Goal: Task Accomplishment & Management: Use online tool/utility

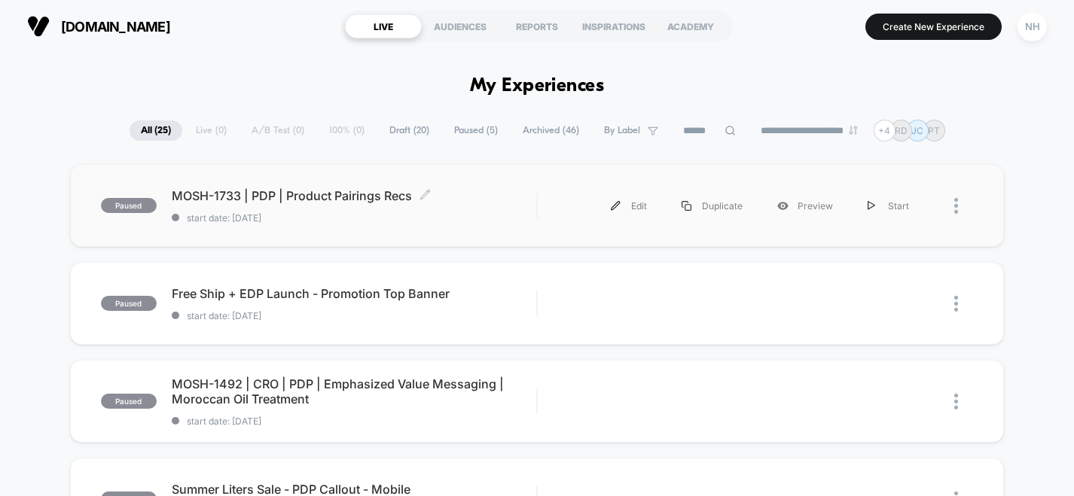
click at [356, 196] on span "MOSH-1733 | PDP | Product Pairings Recs Click to edit experience details" at bounding box center [354, 195] width 365 height 15
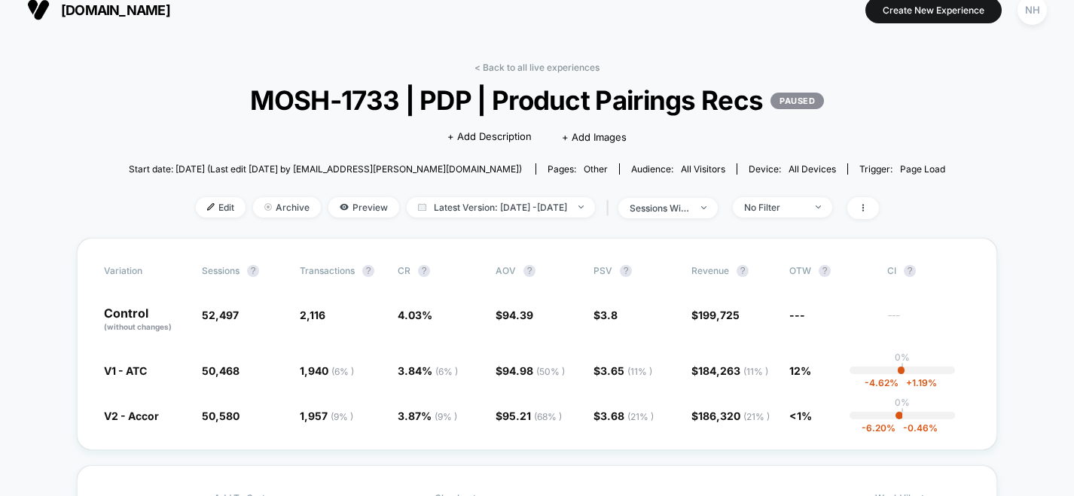
scroll to position [17, 0]
click at [795, 203] on div "No Filter" at bounding box center [774, 206] width 60 height 11
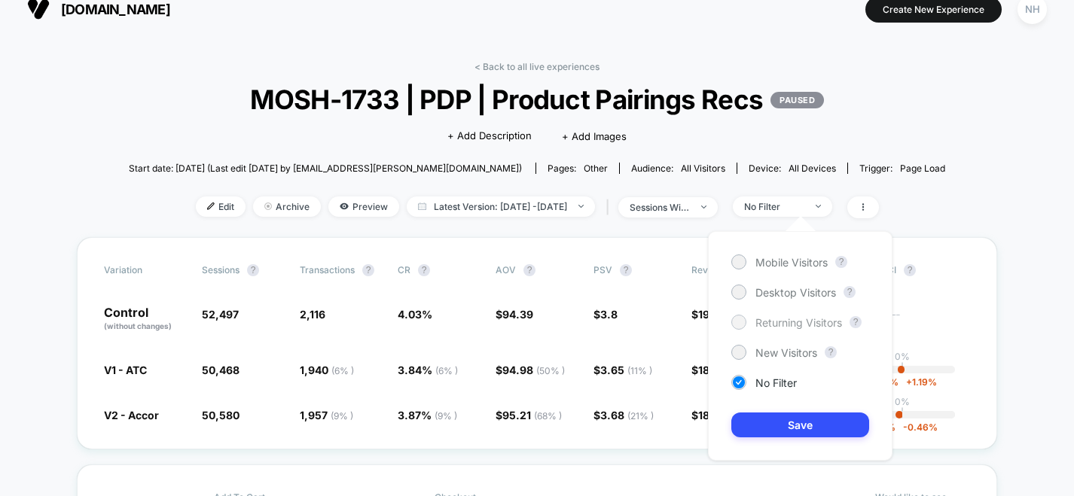
click at [804, 329] on div "Returning Visitors" at bounding box center [786, 322] width 111 height 15
click at [811, 414] on button "Save" at bounding box center [800, 425] width 138 height 25
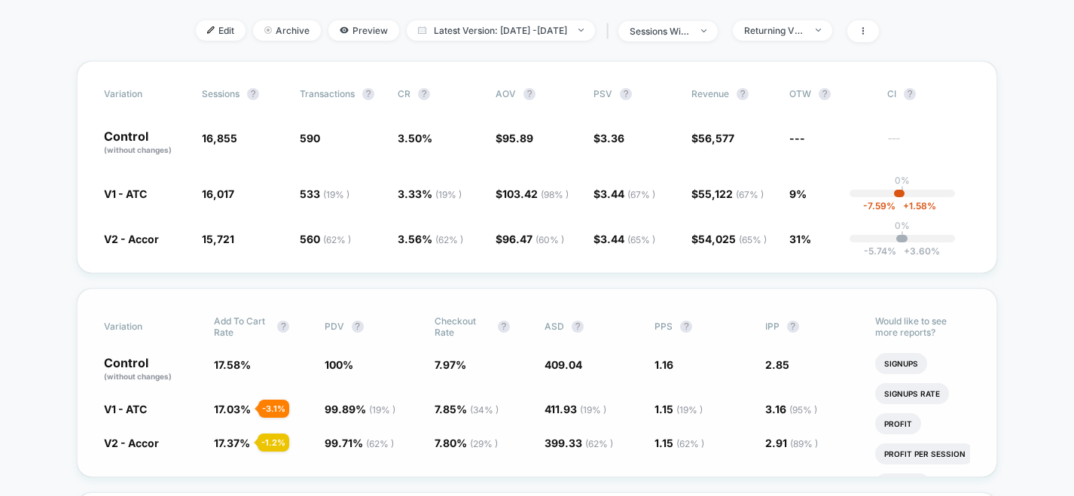
scroll to position [202, 0]
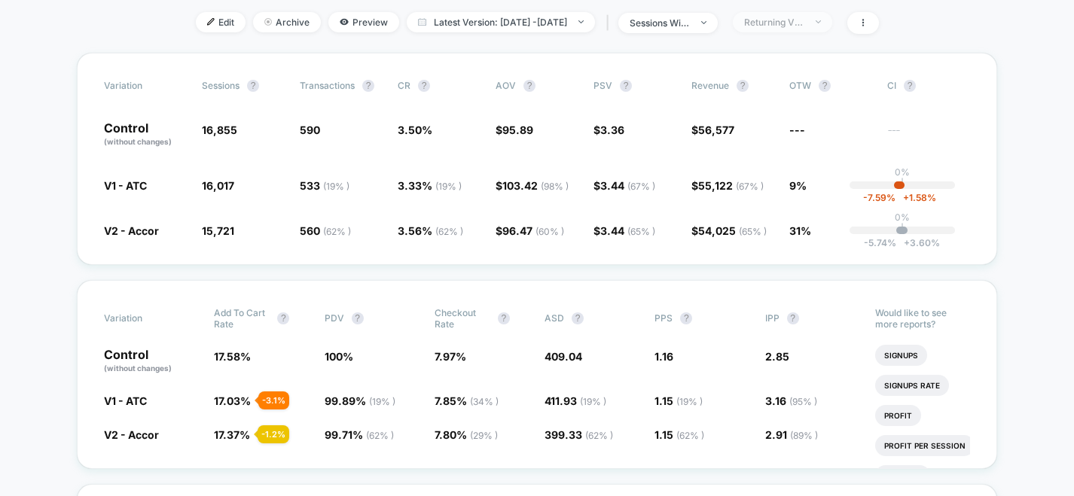
click at [795, 29] on span "Returning Visitors" at bounding box center [782, 22] width 99 height 20
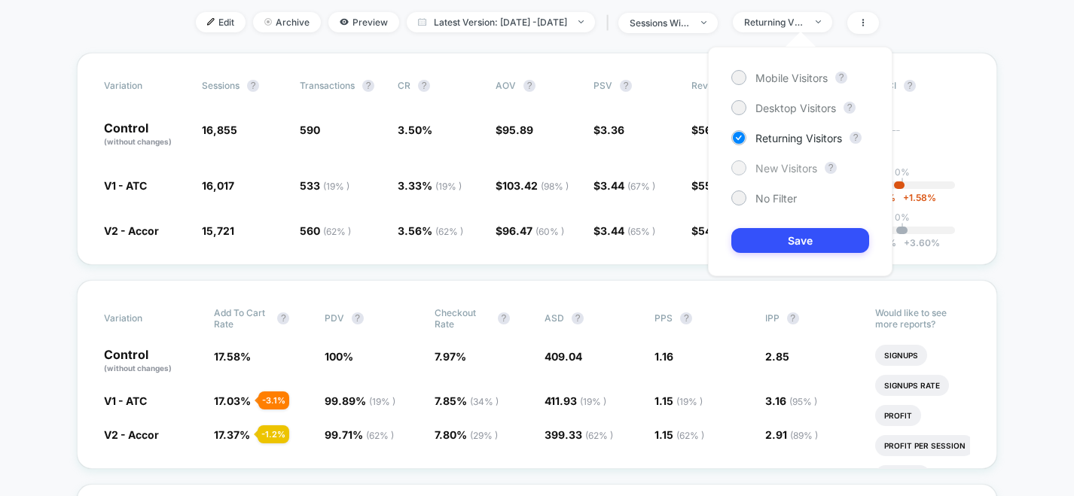
click at [808, 173] on span "New Visitors" at bounding box center [787, 168] width 62 height 13
click at [825, 239] on button "Save" at bounding box center [800, 240] width 138 height 25
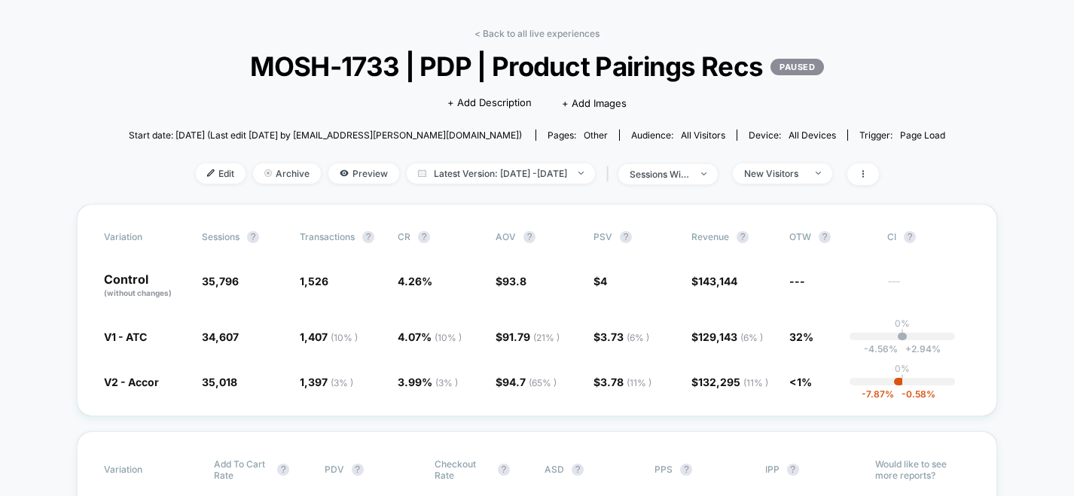
scroll to position [38, 0]
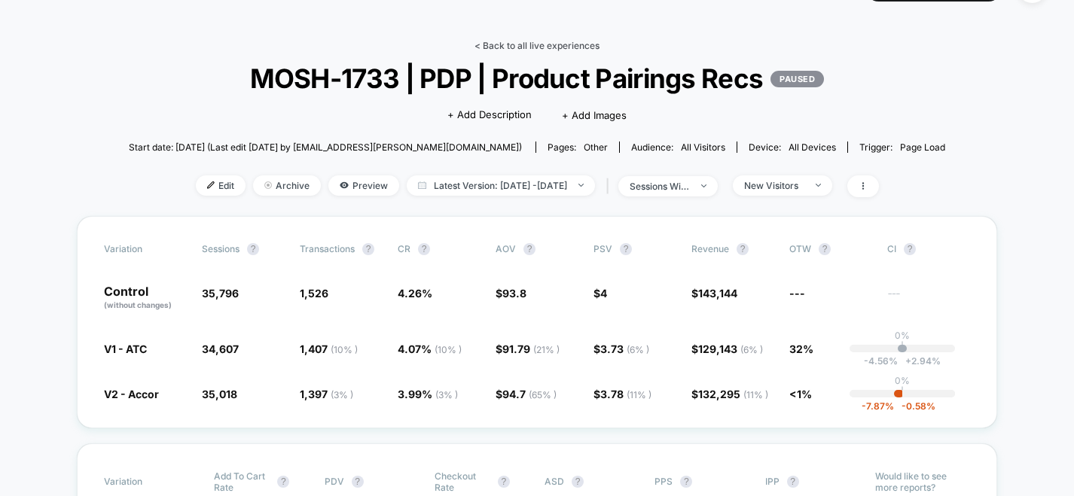
click at [561, 41] on link "< Back to all live experiences" at bounding box center [537, 45] width 125 height 11
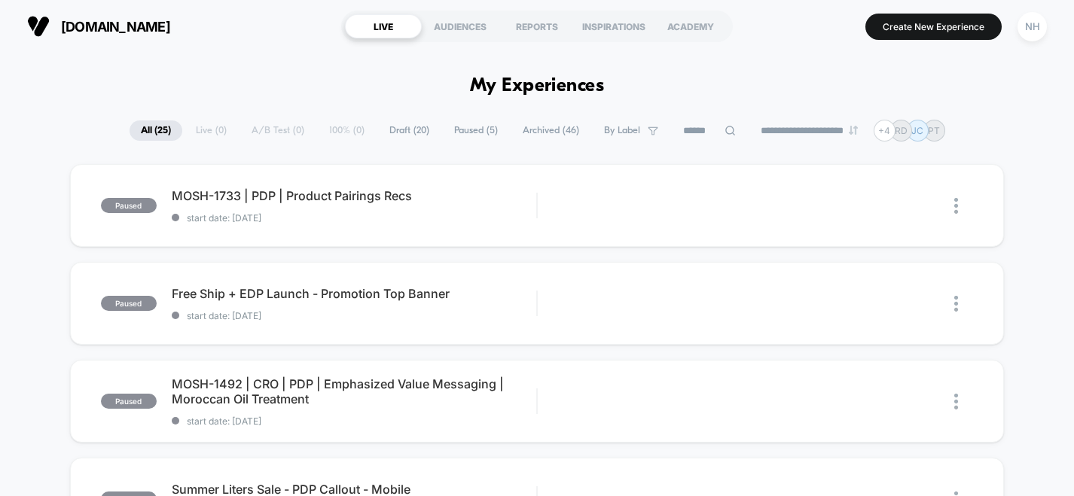
click at [539, 131] on span "Archived ( 46 )" at bounding box center [550, 131] width 79 height 20
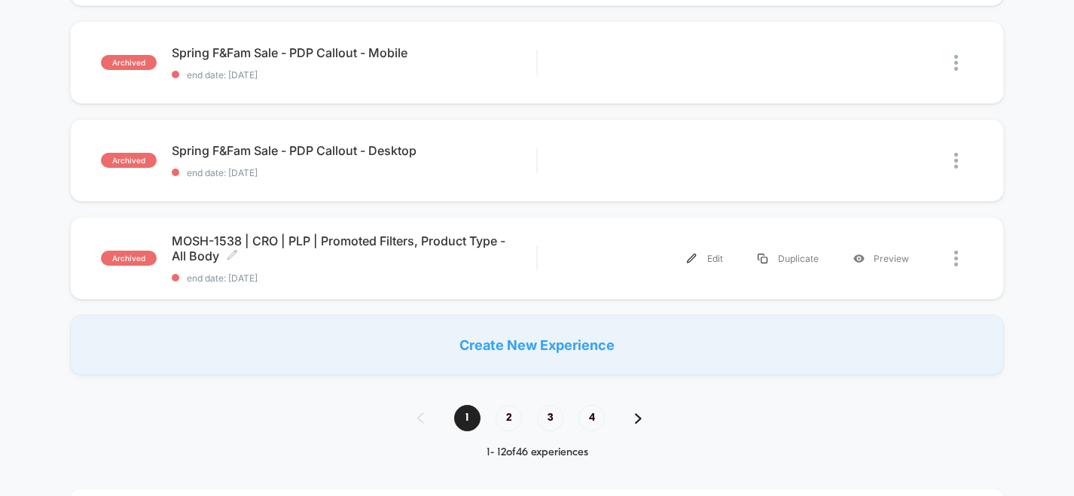
scroll to position [1091, 0]
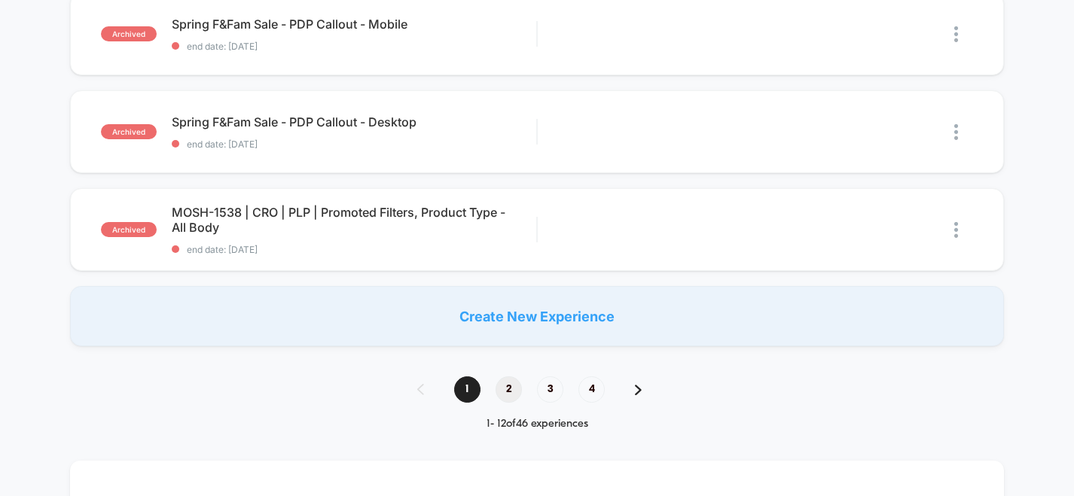
click at [507, 384] on span "2" at bounding box center [509, 390] width 26 height 26
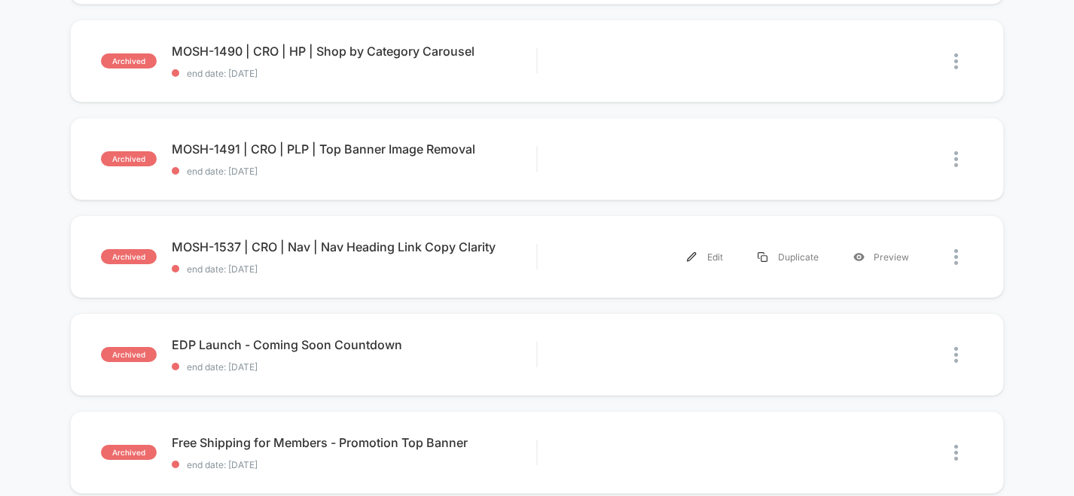
scroll to position [400, 0]
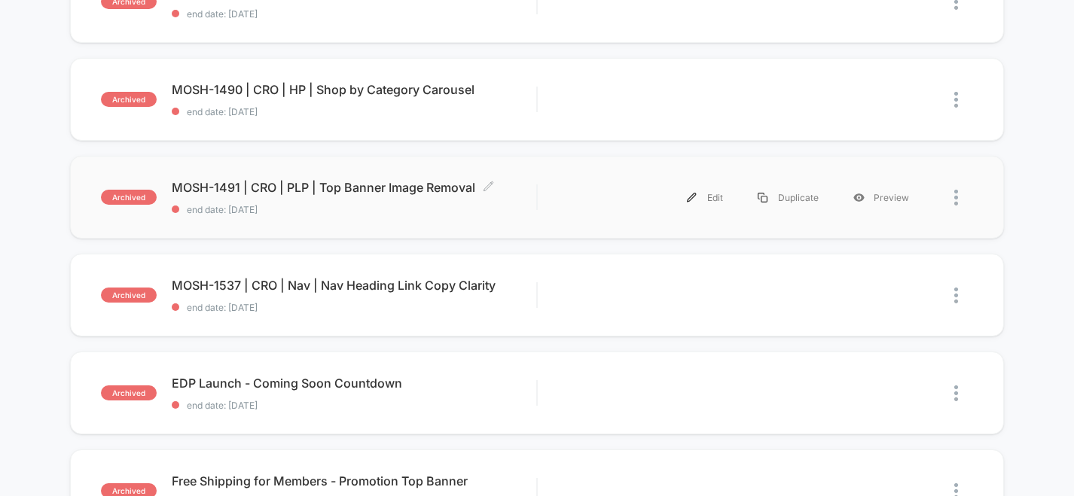
click at [422, 184] on span "MOSH-1491 | CRO | PLP | Top Banner Image Removal Click to edit experience detai…" at bounding box center [354, 187] width 365 height 15
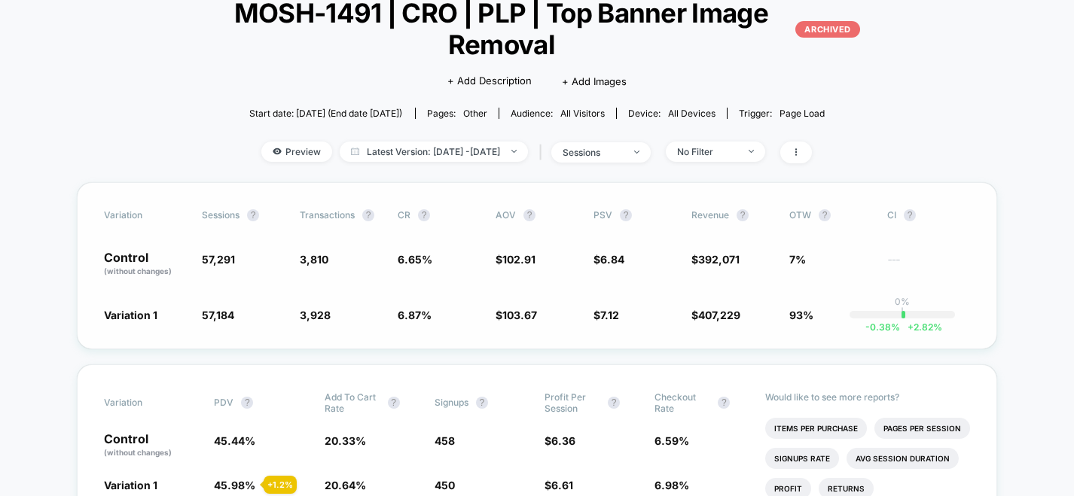
scroll to position [108, 0]
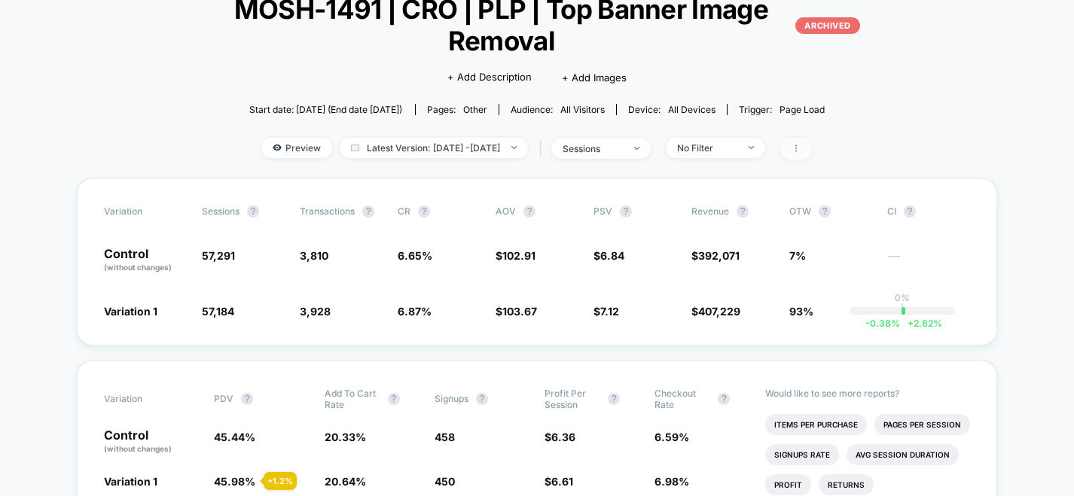
click at [801, 151] on icon at bounding box center [796, 148] width 9 height 9
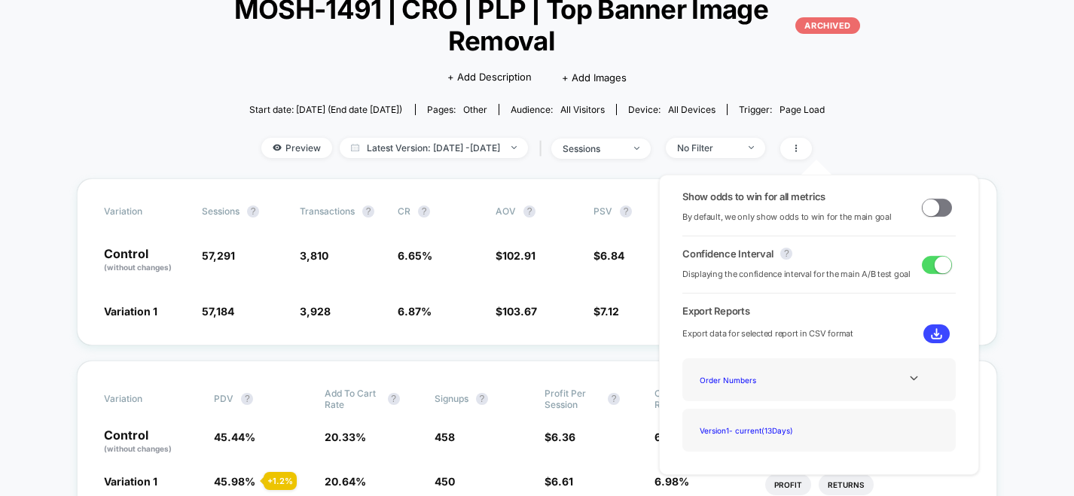
click at [935, 209] on span at bounding box center [937, 208] width 30 height 18
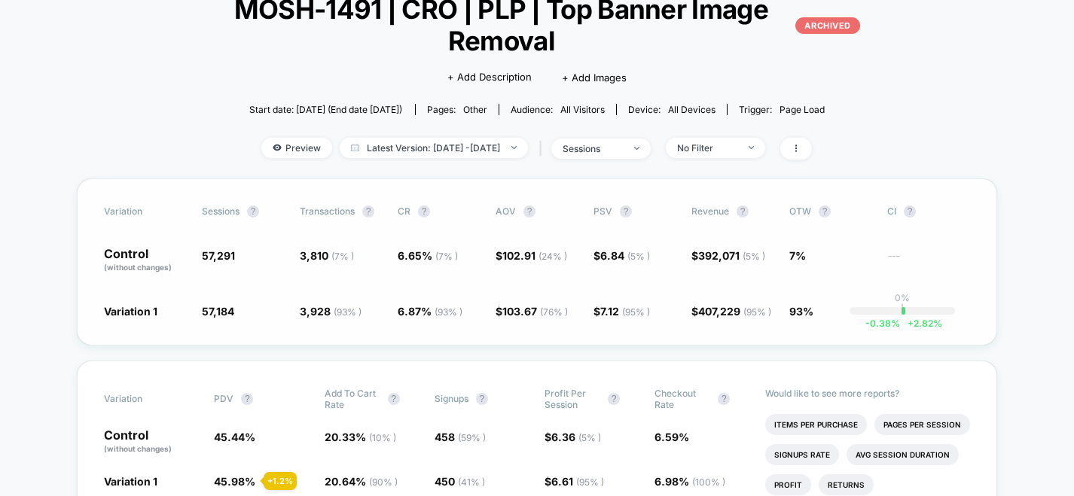
scroll to position [120, 0]
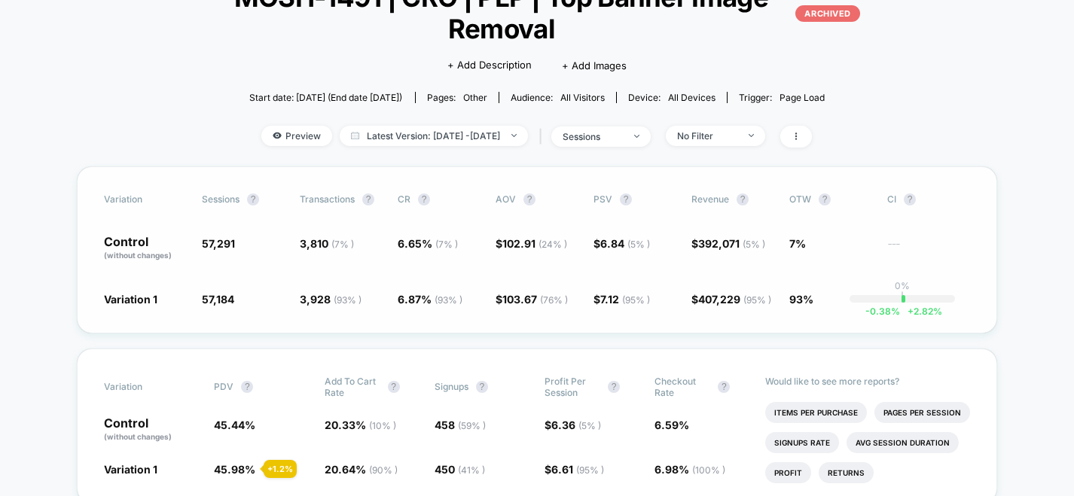
click at [767, 227] on div "Variation Sessions ? Transactions ? CR ? AOV ? PSV ? Revenue ? OTW ? CI ? Contr…" at bounding box center [537, 249] width 921 height 167
click at [727, 264] on div "Variation Sessions ? Transactions ? CR ? AOV ? PSV ? Revenue ? OTW ? CI ? Contr…" at bounding box center [537, 249] width 921 height 167
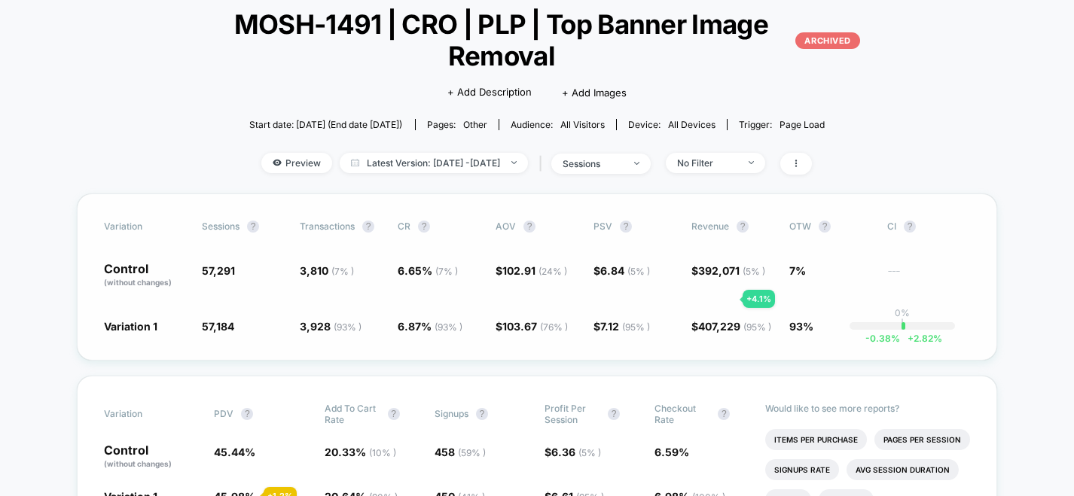
scroll to position [84, 0]
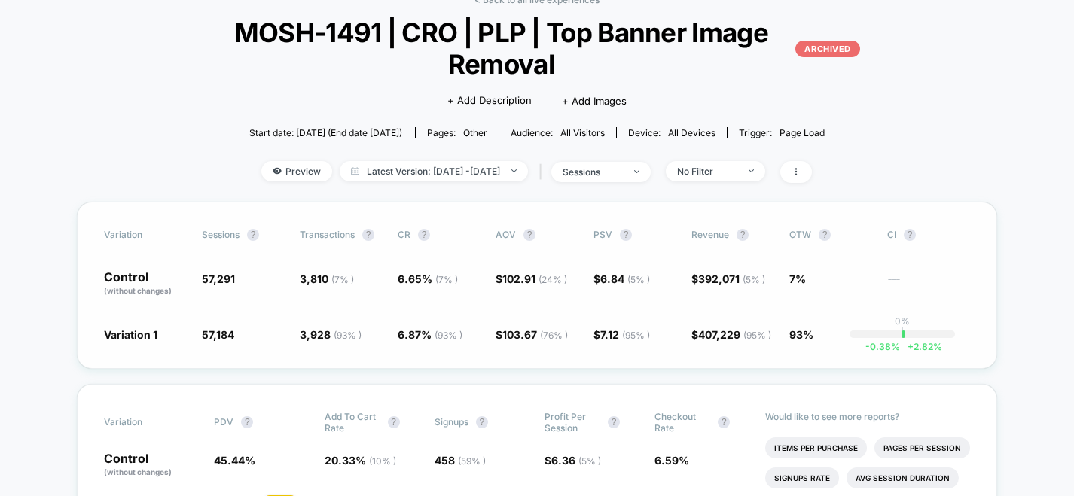
click at [612, 347] on div "Variation Sessions ? Transactions ? CR ? AOV ? PSV ? Revenue ? OTW ? CI ? Contr…" at bounding box center [537, 285] width 921 height 167
click at [721, 289] on span "$ 392,071 ( 5 % )" at bounding box center [733, 284] width 83 height 26
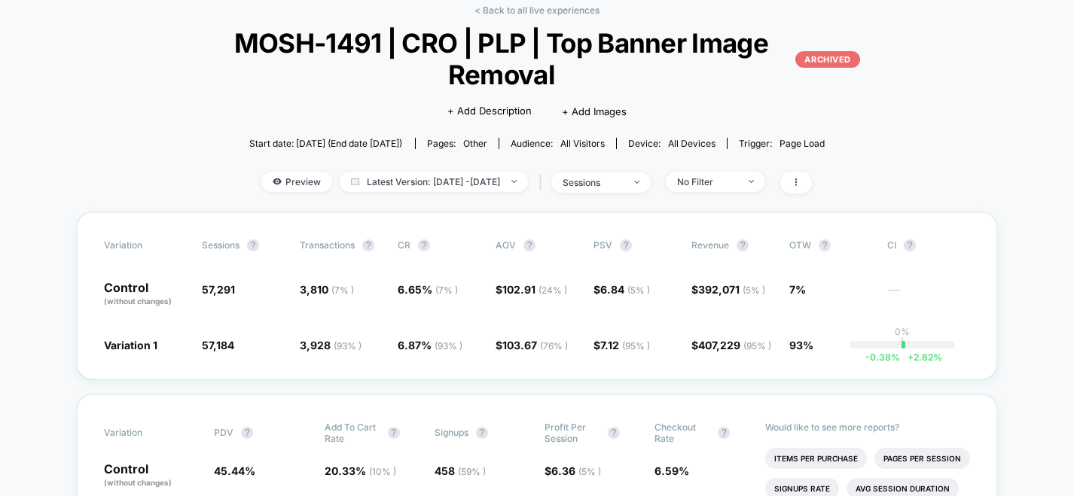
scroll to position [31, 0]
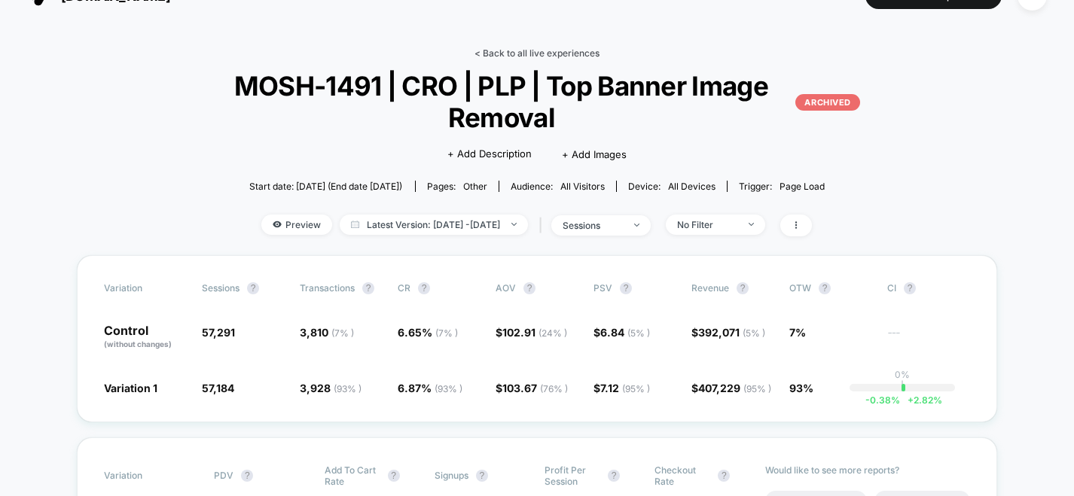
click at [497, 47] on link "< Back to all live experiences" at bounding box center [537, 52] width 125 height 11
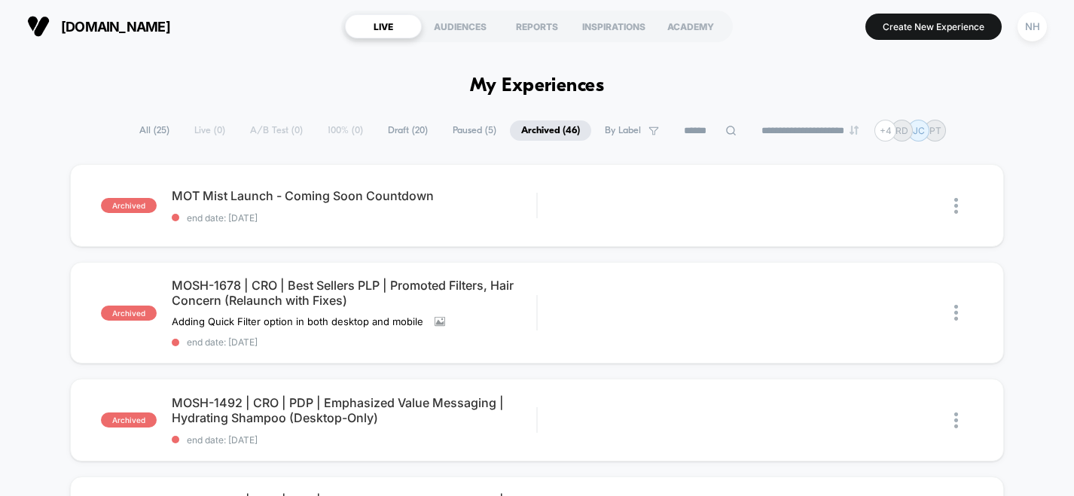
click at [396, 130] on span "Draft ( 20 )" at bounding box center [408, 131] width 63 height 20
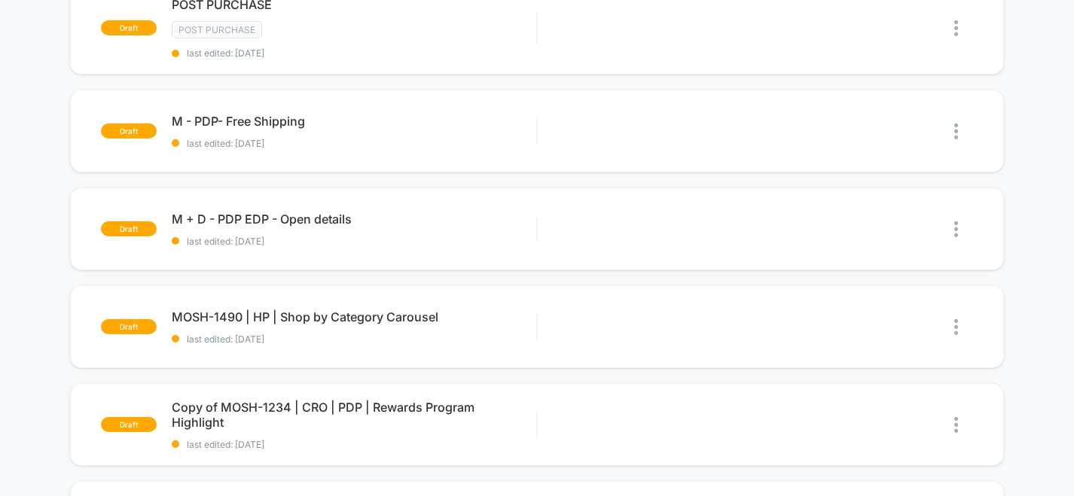
scroll to position [634, 0]
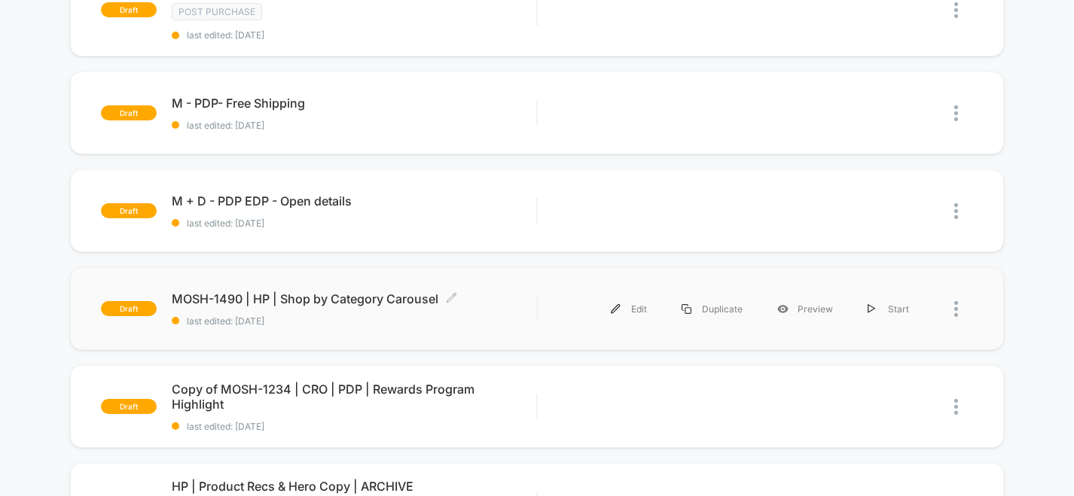
click at [366, 297] on span "MOSH-1490 | HP | Shop by Category Carousel Click to edit experience details" at bounding box center [354, 299] width 365 height 15
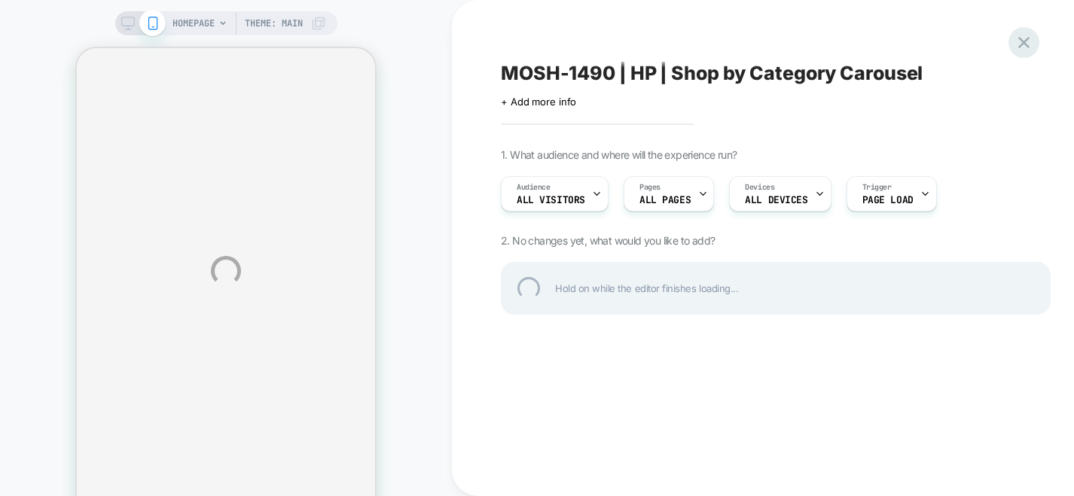
click at [1021, 34] on div at bounding box center [1024, 42] width 31 height 31
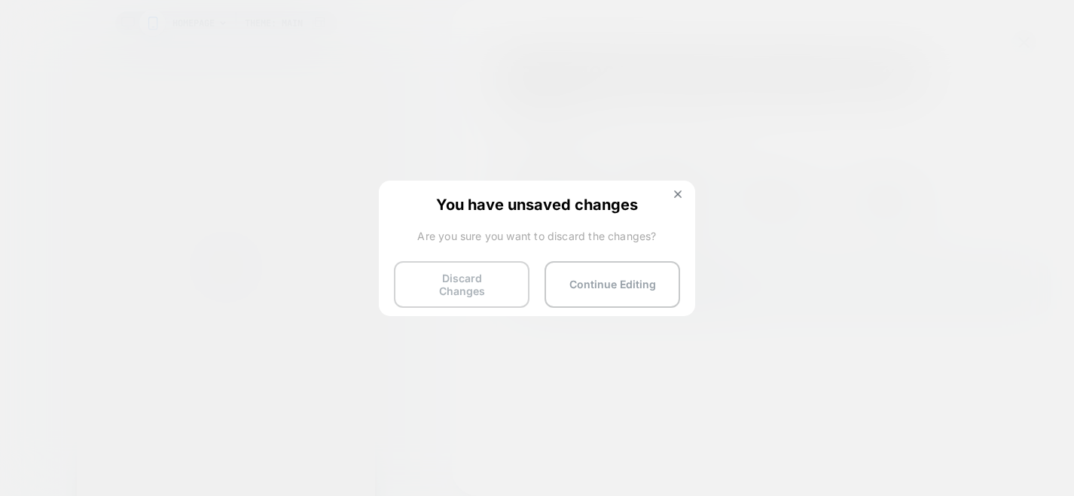
click at [506, 279] on button "Discard Changes" at bounding box center [462, 284] width 136 height 47
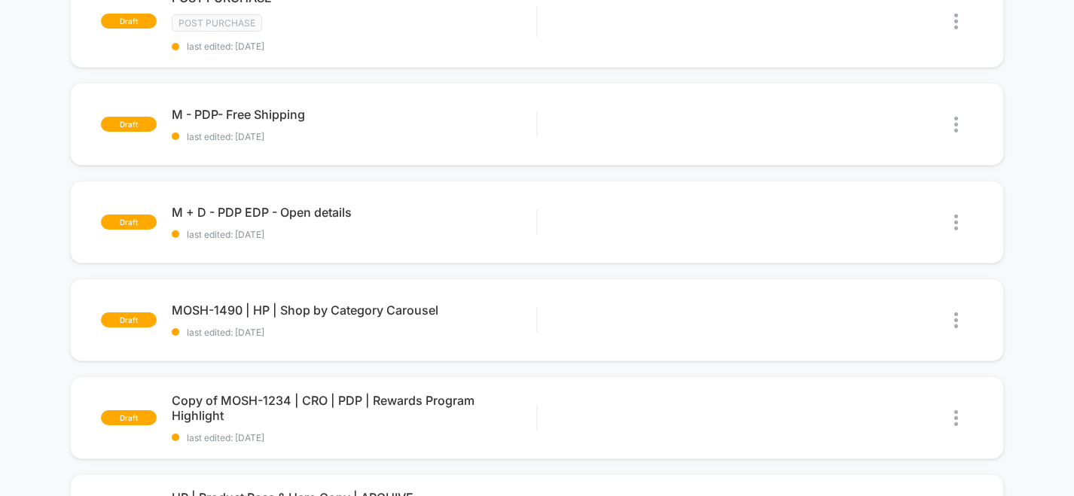
scroll to position [627, 0]
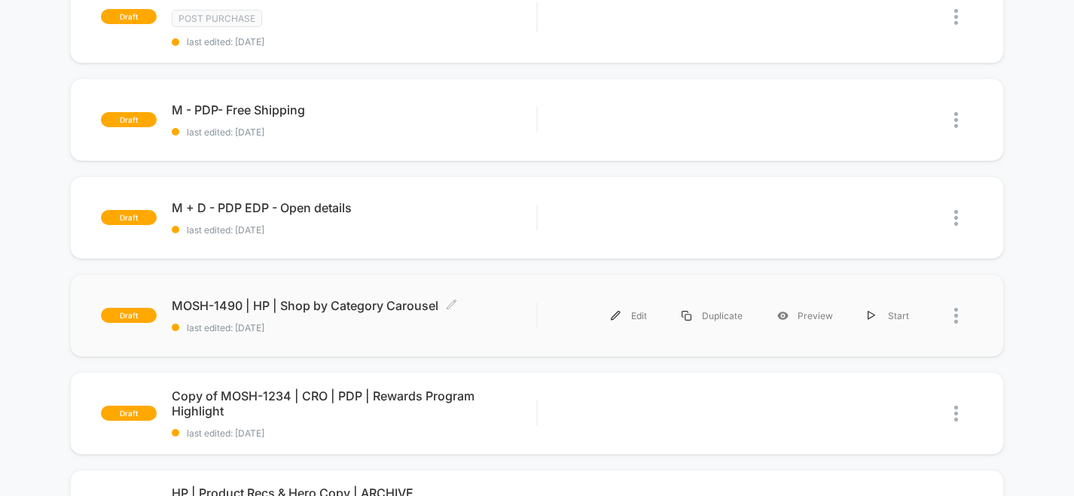
click at [315, 298] on span "MOSH-1490 | HP | Shop by Category Carousel Click to edit experience details" at bounding box center [354, 305] width 365 height 15
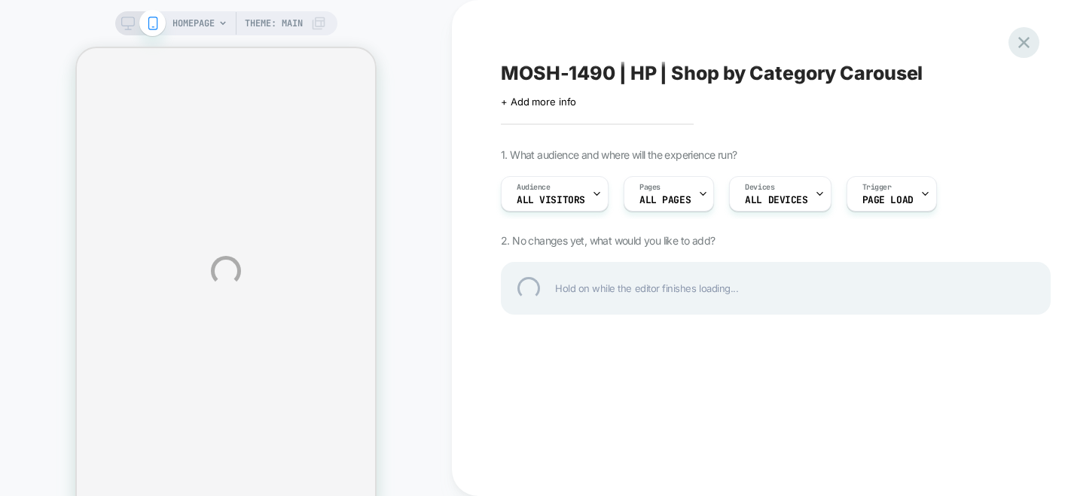
click at [1029, 40] on div at bounding box center [1024, 42] width 31 height 31
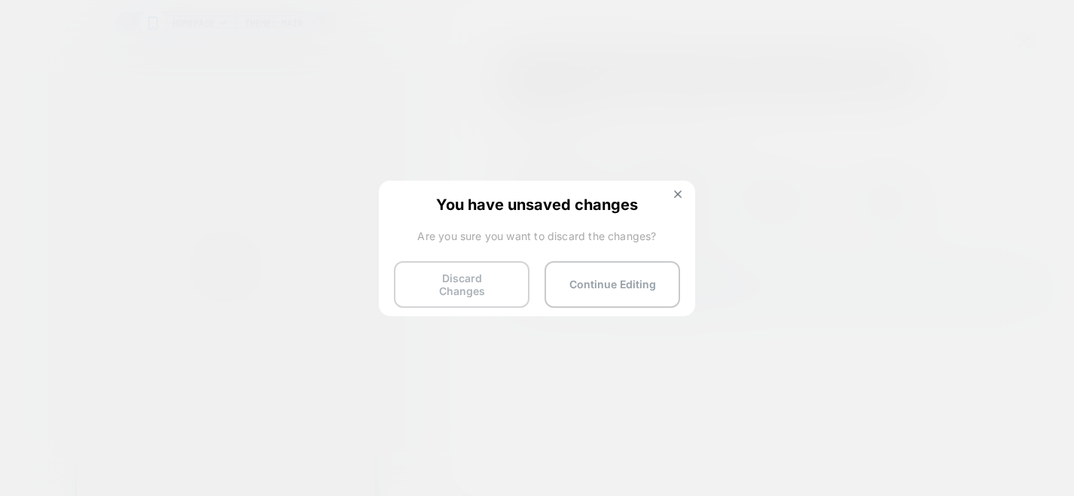
click at [484, 275] on button "Discard Changes" at bounding box center [462, 284] width 136 height 47
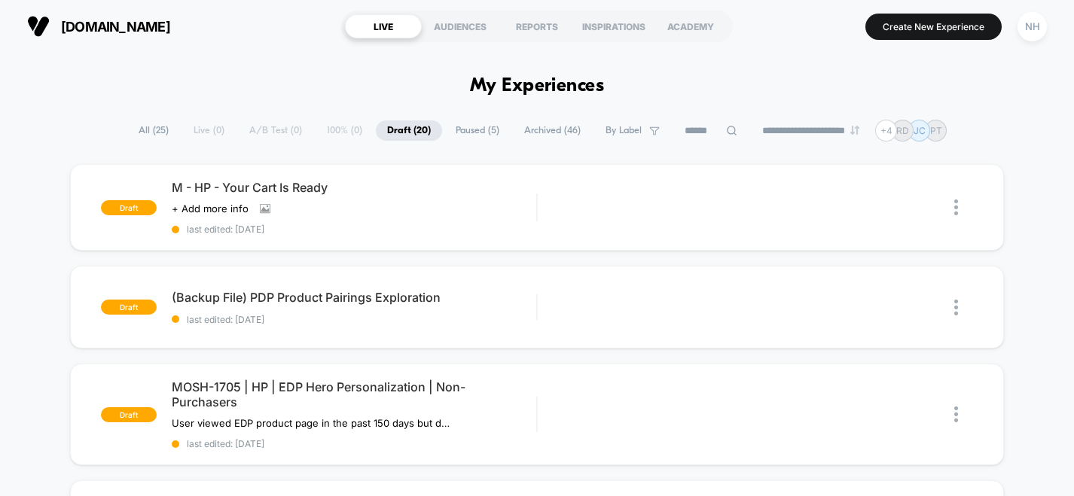
click at [539, 131] on span "Archived ( 46 )" at bounding box center [552, 131] width 79 height 20
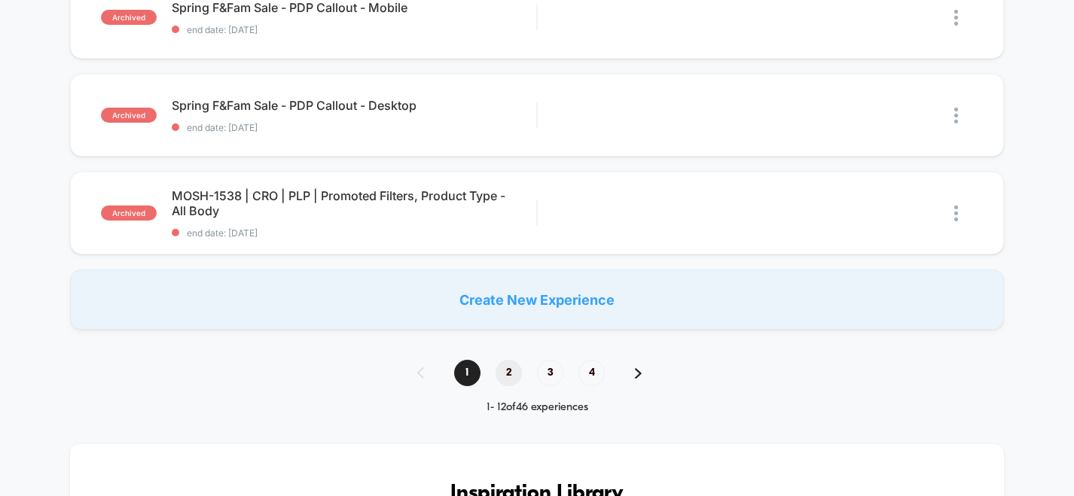
click at [517, 369] on span "2" at bounding box center [509, 373] width 26 height 26
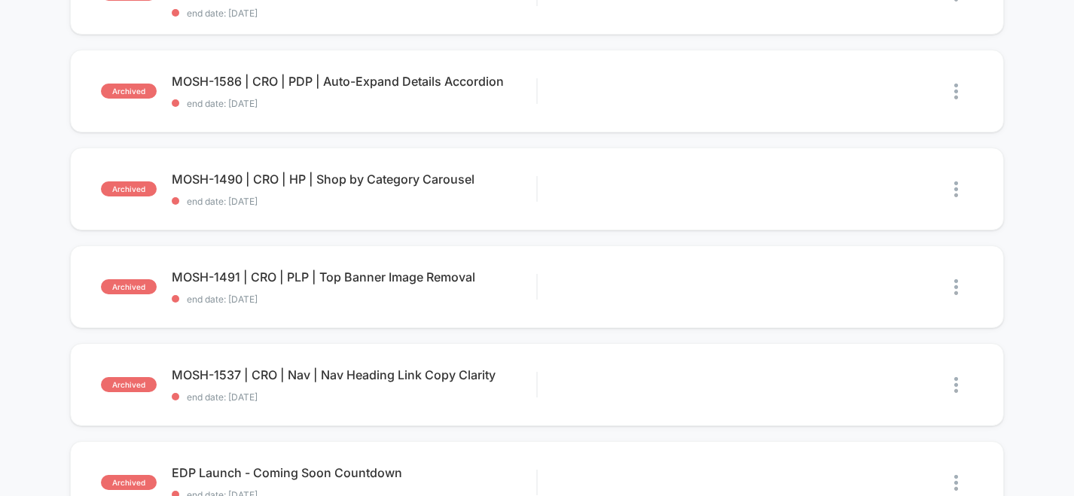
scroll to position [250, 0]
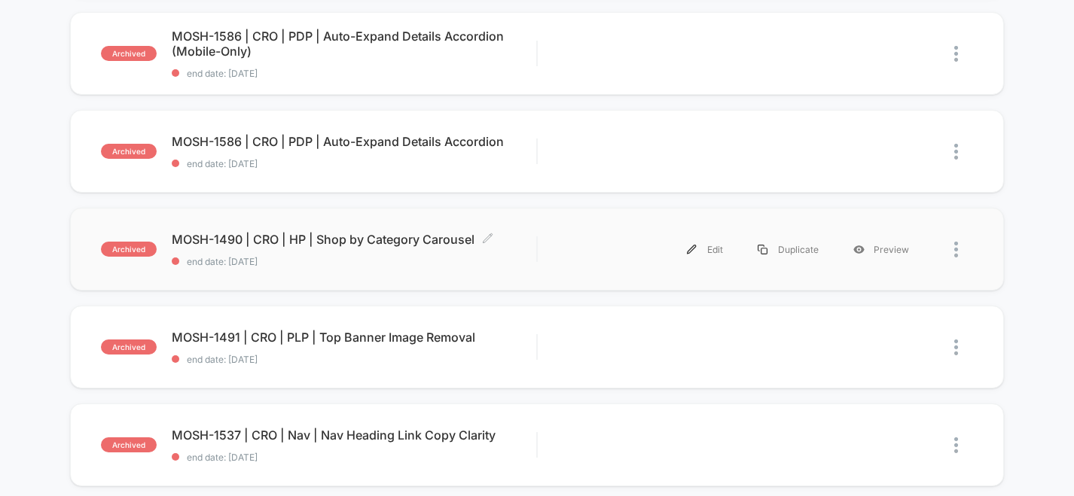
click at [358, 243] on span "MOSH-1490 | CRO | HP | Shop by Category Carousel Click to edit experience detai…" at bounding box center [354, 239] width 365 height 15
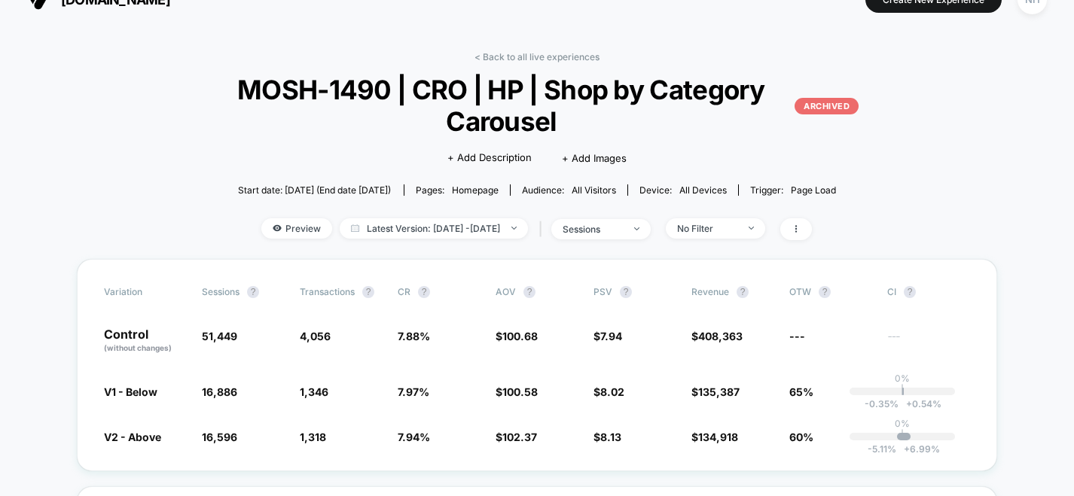
scroll to position [29, 0]
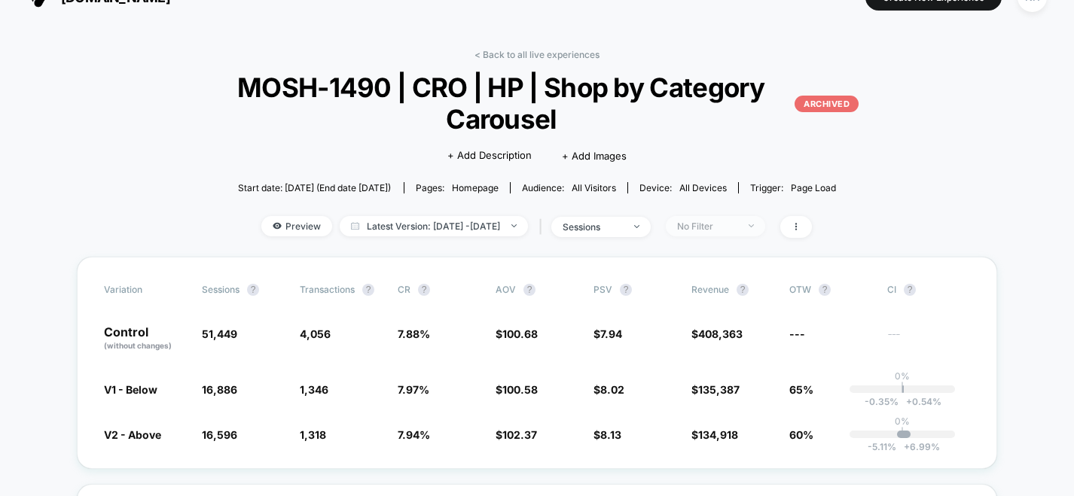
click at [728, 225] on div "No Filter" at bounding box center [707, 226] width 60 height 11
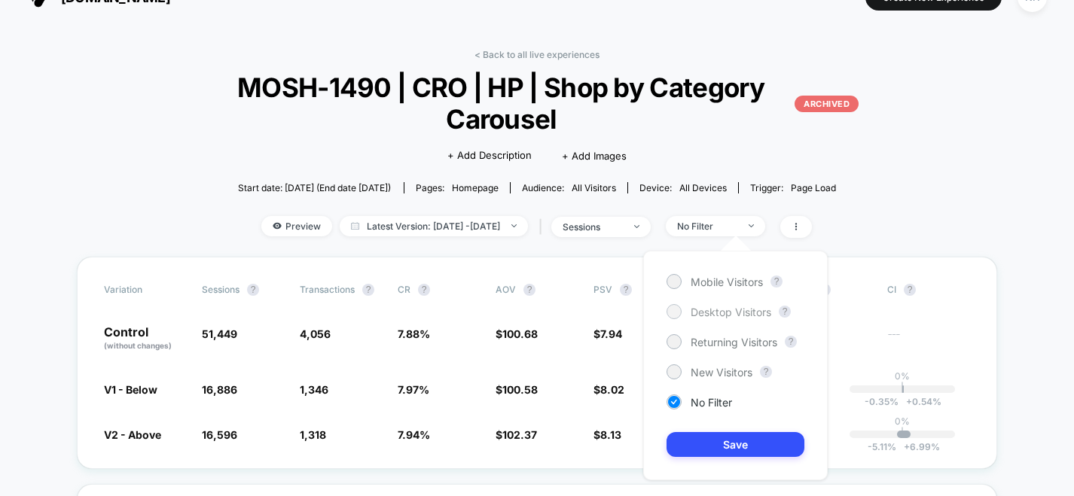
click at [737, 310] on span "Desktop Visitors" at bounding box center [731, 312] width 81 height 13
click at [734, 449] on button "Save" at bounding box center [736, 444] width 138 height 25
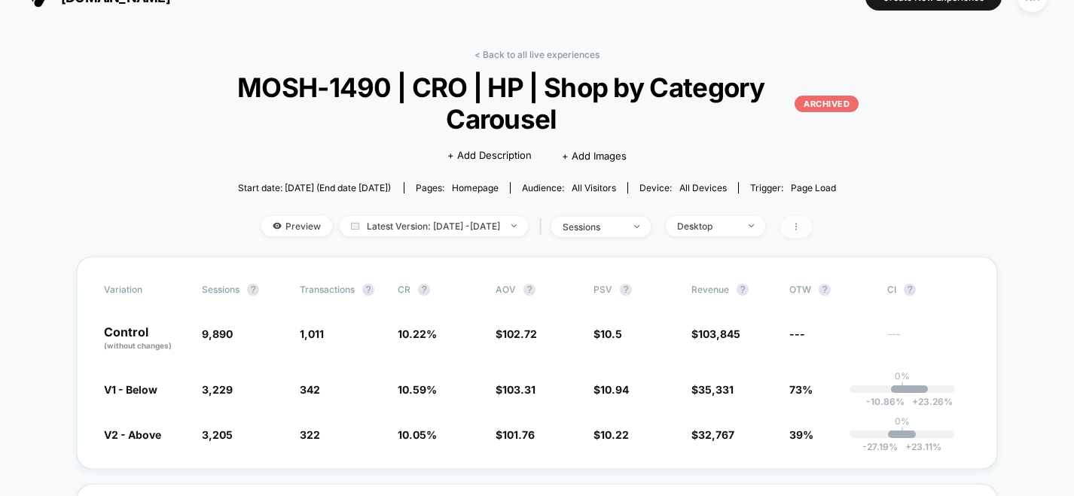
click at [812, 231] on span at bounding box center [796, 227] width 32 height 22
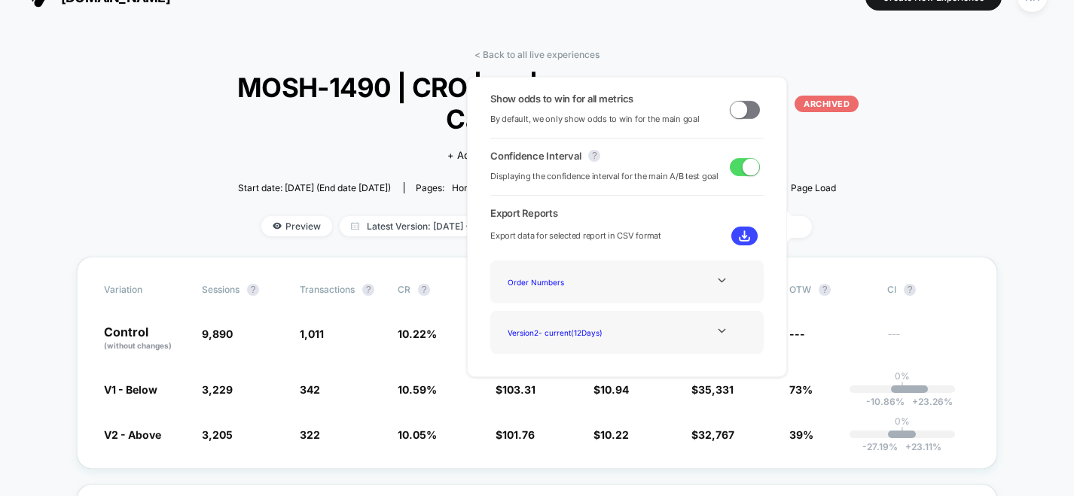
click at [743, 111] on span at bounding box center [745, 110] width 30 height 18
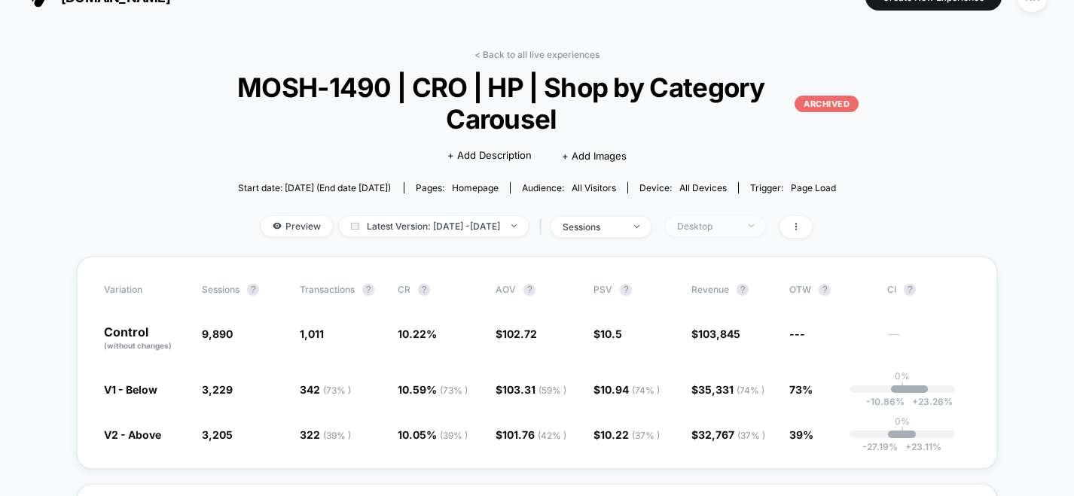
click at [737, 230] on div "Desktop" at bounding box center [707, 226] width 60 height 11
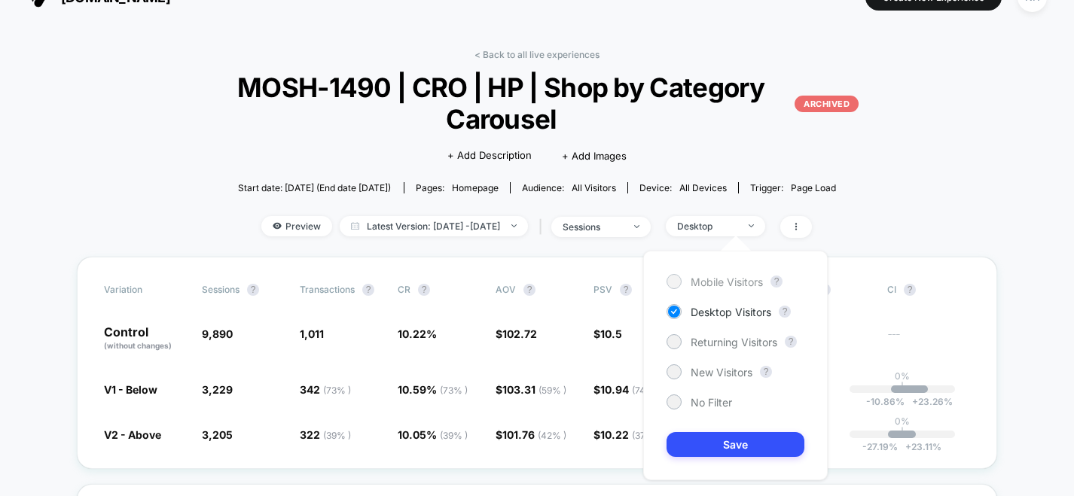
click at [737, 286] on span "Mobile Visitors" at bounding box center [727, 282] width 72 height 13
click at [740, 434] on button "Save" at bounding box center [736, 444] width 138 height 25
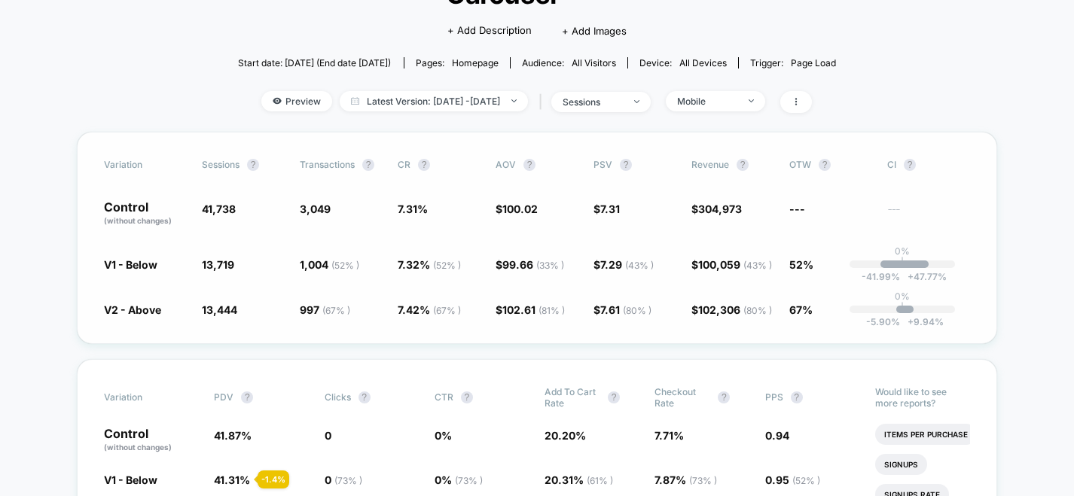
scroll to position [130, 0]
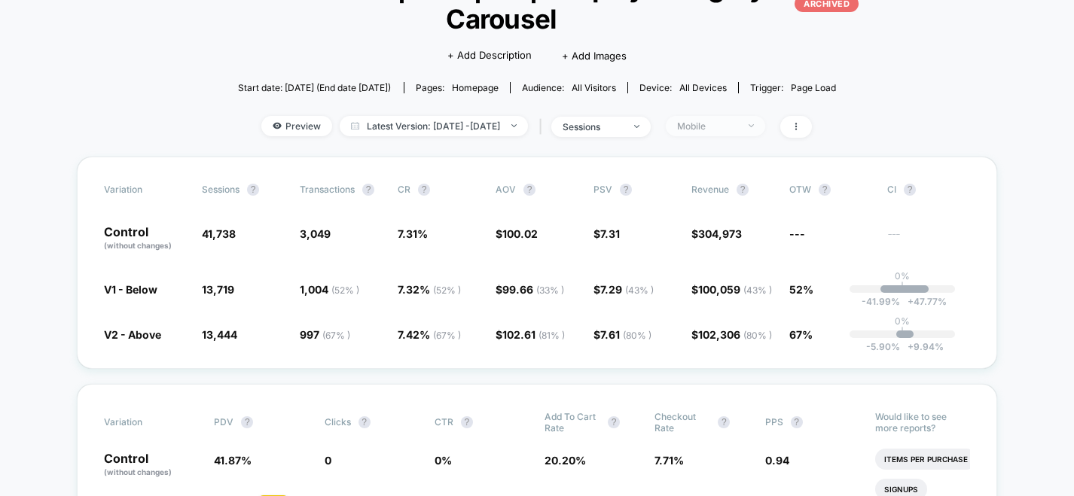
click at [765, 127] on span "Mobile" at bounding box center [715, 126] width 99 height 20
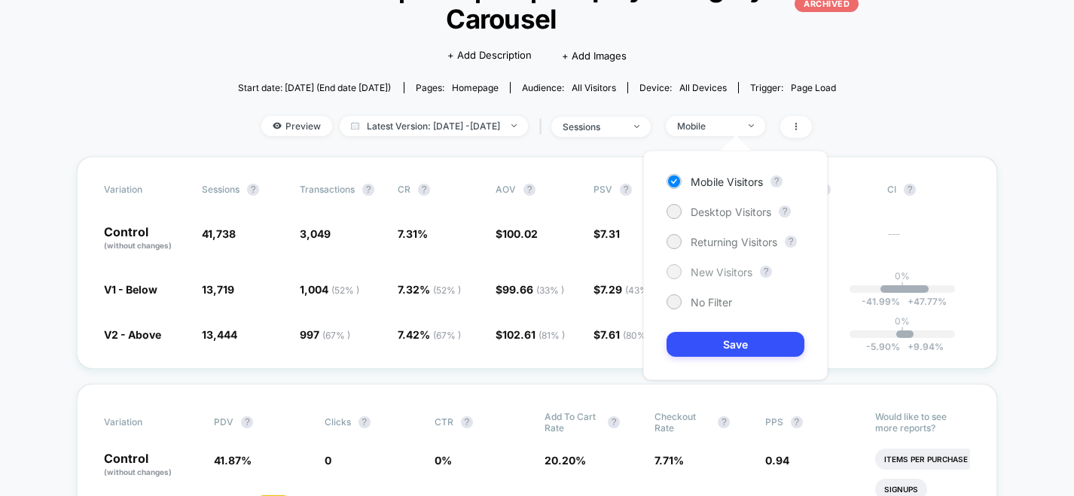
click at [744, 270] on span "New Visitors" at bounding box center [722, 272] width 62 height 13
click at [746, 333] on button "Save" at bounding box center [736, 344] width 138 height 25
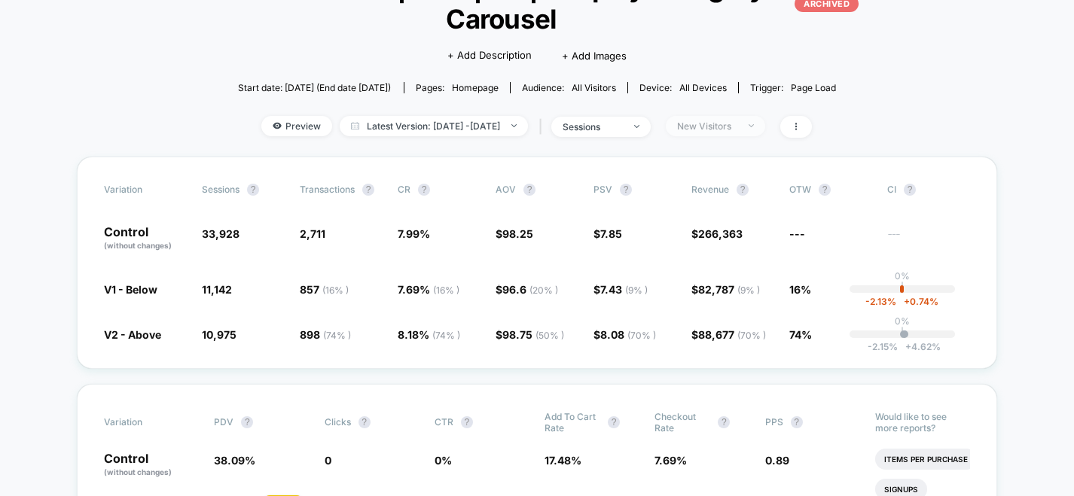
click at [765, 124] on span "New Visitors" at bounding box center [715, 126] width 99 height 20
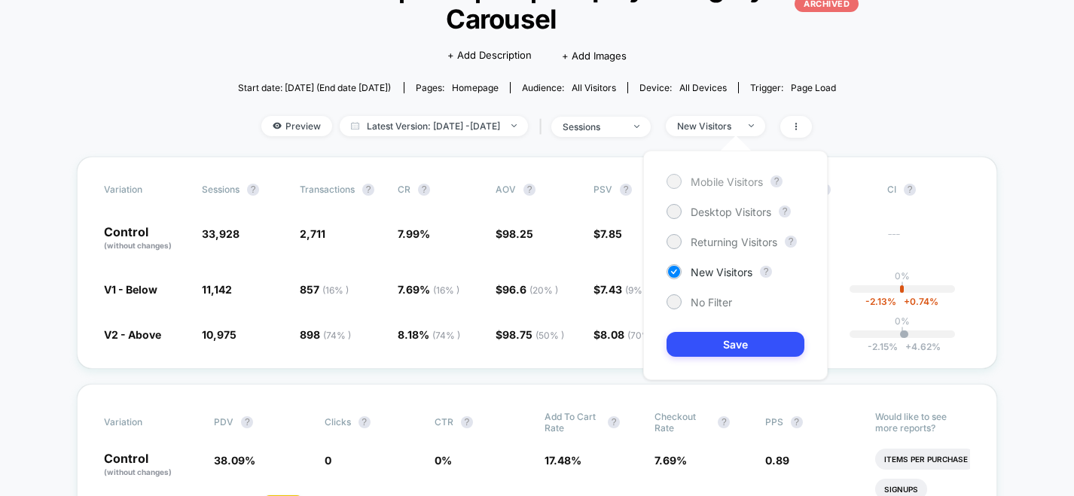
click at [761, 184] on span "Mobile Visitors" at bounding box center [727, 182] width 72 height 13
click at [728, 298] on span "No Filter" at bounding box center [711, 302] width 41 height 13
click at [739, 337] on button "Save" at bounding box center [736, 344] width 138 height 25
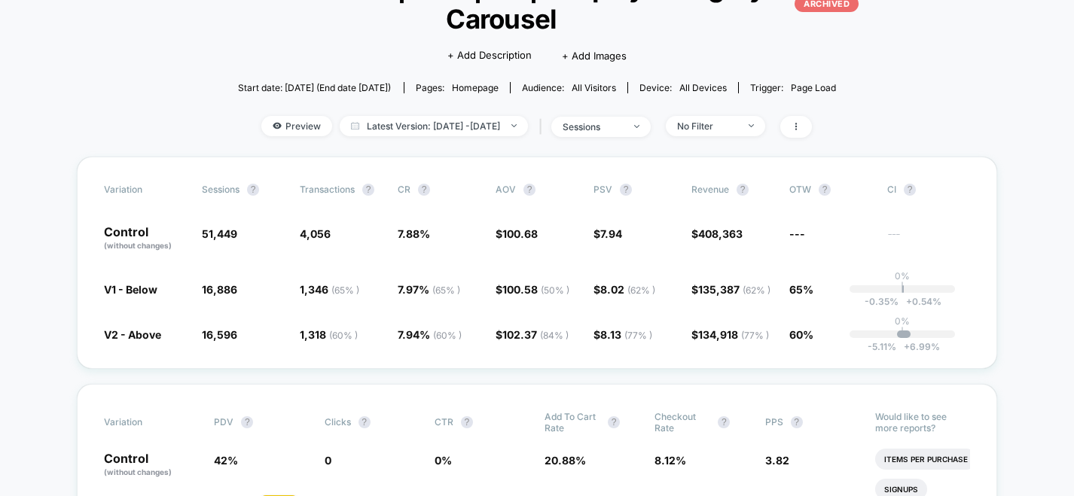
click at [747, 136] on div "Preview Latest Version: [DATE] - [DATE] | sessions No Filter" at bounding box center [537, 127] width 716 height 22
click at [737, 129] on div "No Filter" at bounding box center [707, 126] width 60 height 11
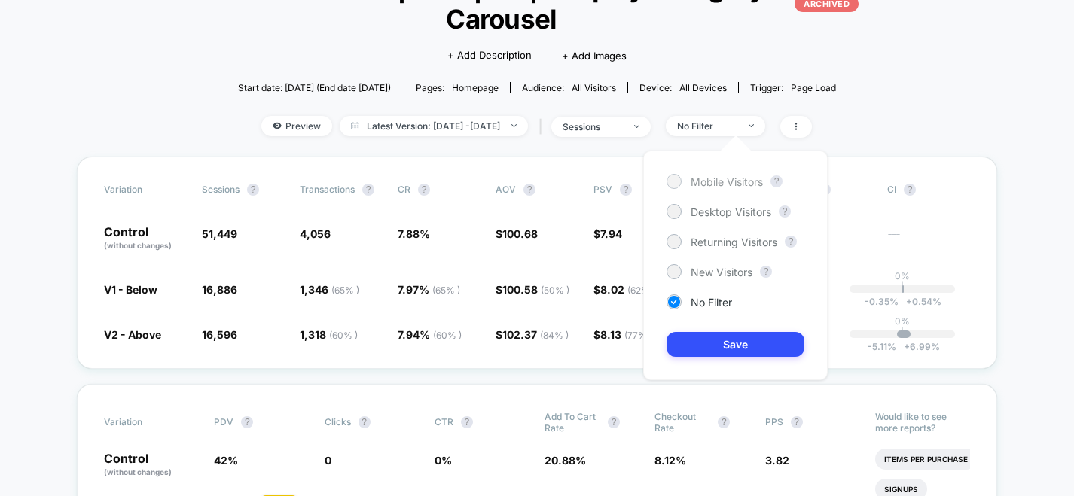
click at [728, 184] on span "Mobile Visitors" at bounding box center [727, 182] width 72 height 13
click at [729, 337] on button "Save" at bounding box center [736, 344] width 138 height 25
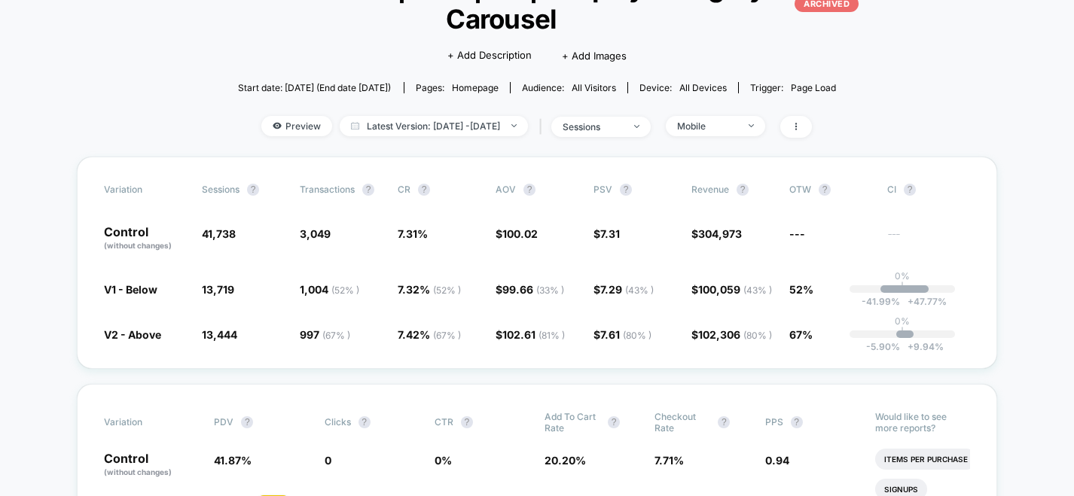
scroll to position [206, 0]
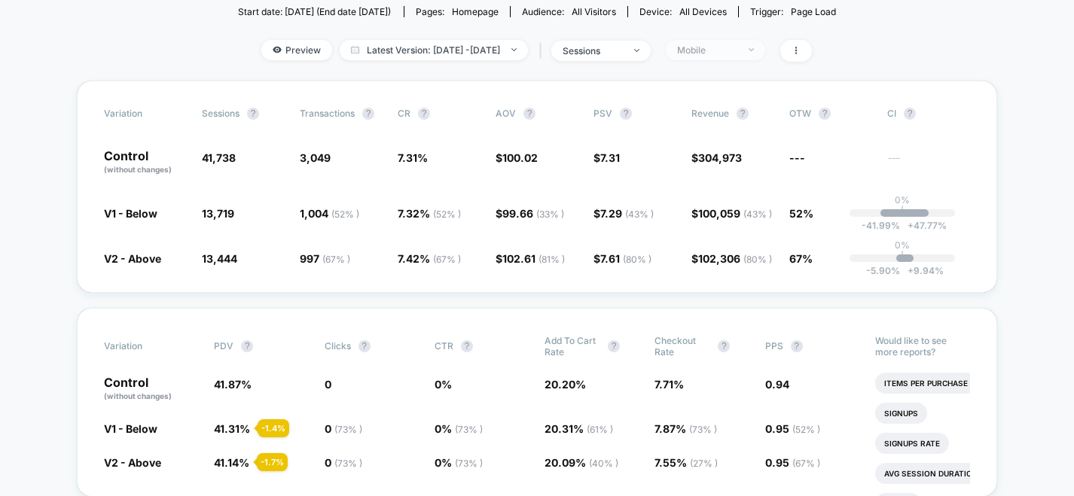
click at [736, 56] on span "Mobile" at bounding box center [715, 50] width 99 height 20
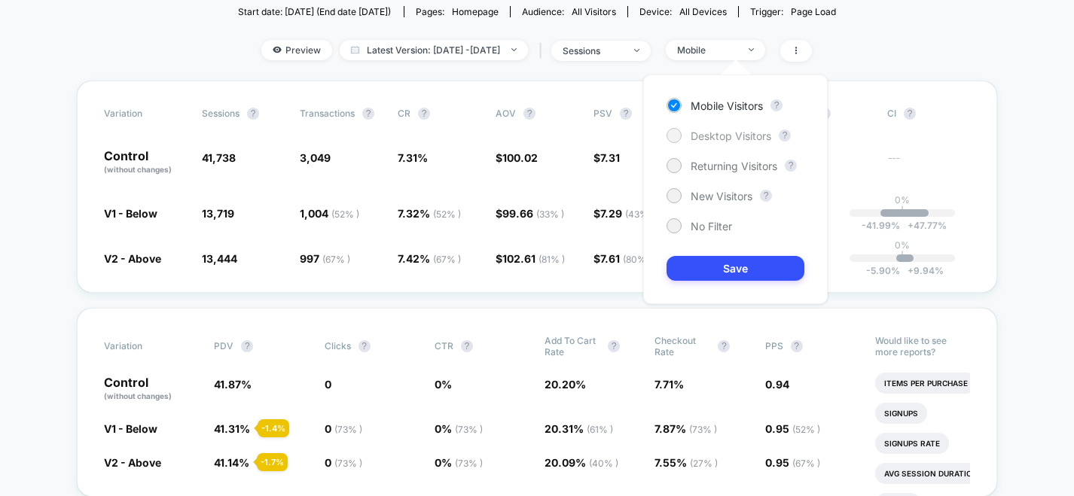
click at [722, 131] on span "Desktop Visitors" at bounding box center [731, 136] width 81 height 13
click at [742, 269] on button "Save" at bounding box center [736, 268] width 138 height 25
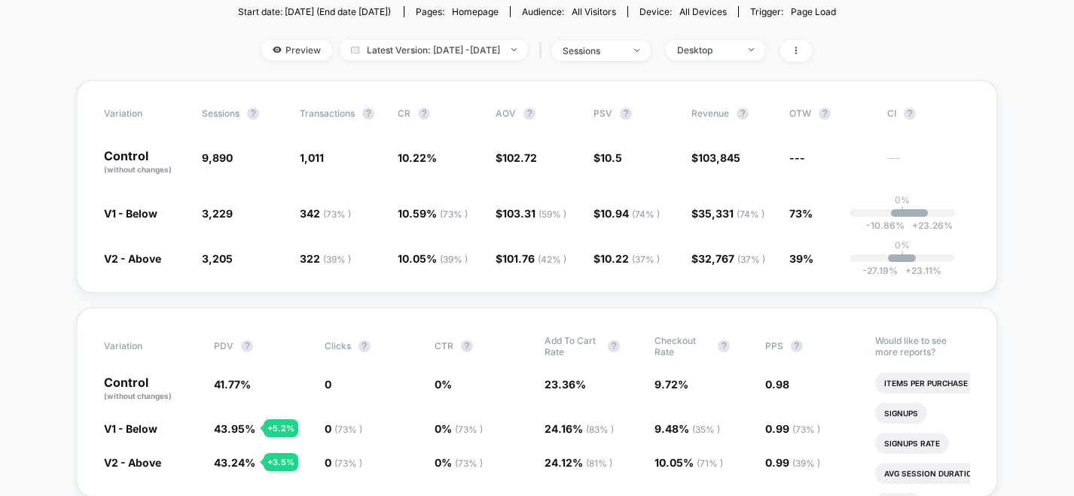
click at [762, 60] on div "Preview Latest Version: [DATE] - [DATE] | sessions Desktop" at bounding box center [537, 51] width 716 height 22
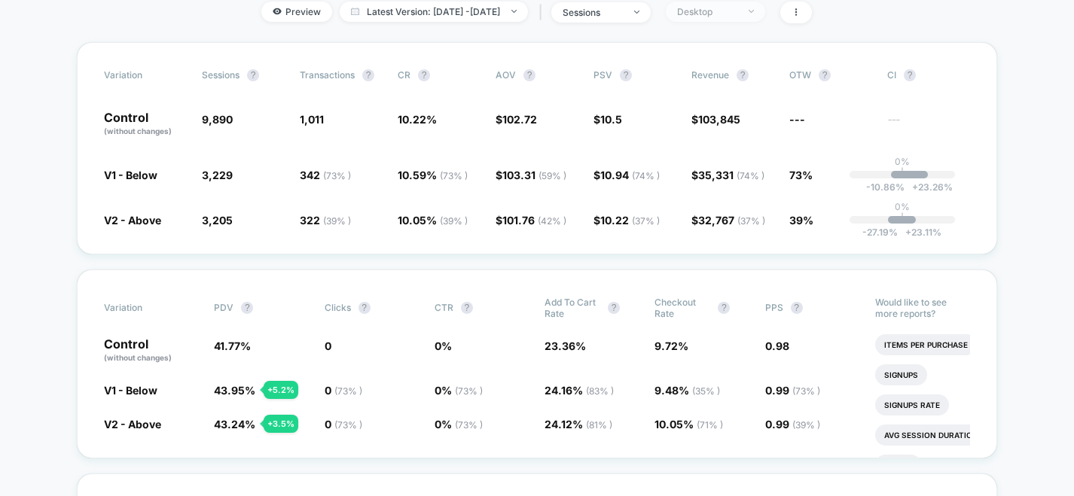
click at [760, 20] on span "Desktop" at bounding box center [715, 12] width 99 height 20
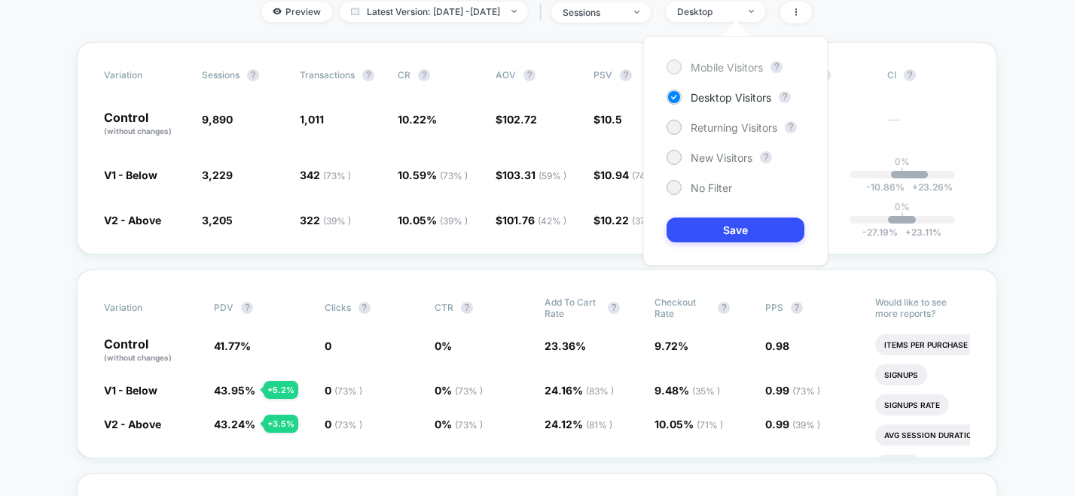
click at [740, 73] on div "Mobile Visitors" at bounding box center [715, 67] width 96 height 15
click at [760, 229] on button "Save" at bounding box center [736, 230] width 138 height 25
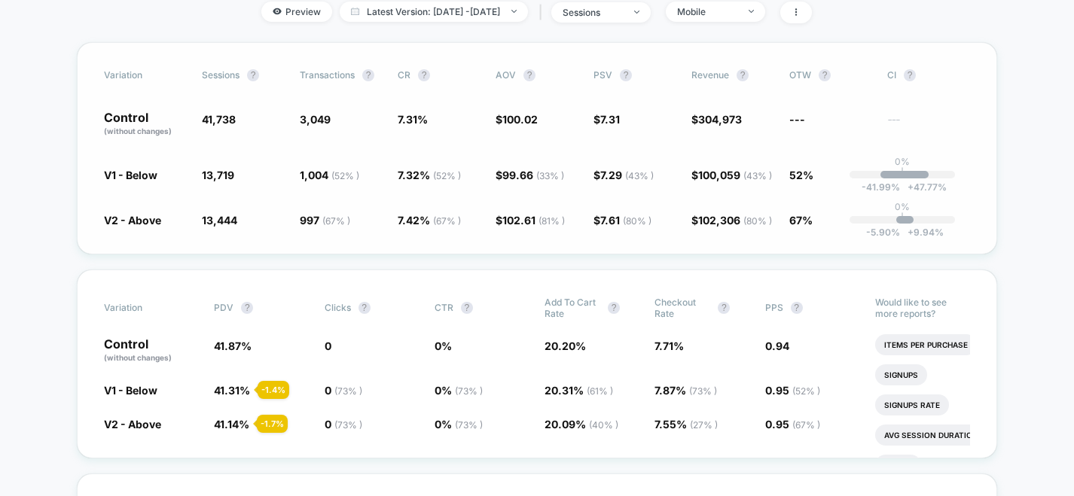
scroll to position [236, 0]
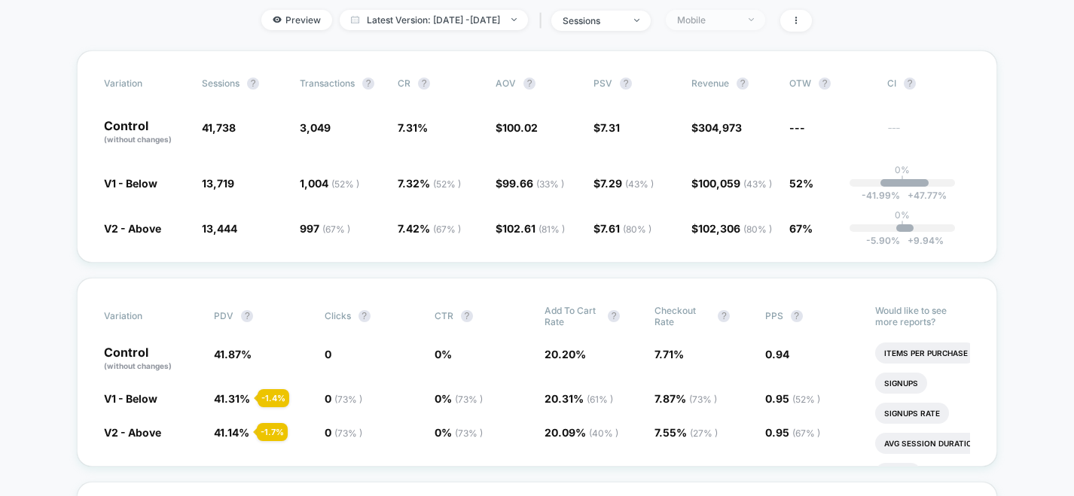
click at [750, 26] on span "Mobile" at bounding box center [715, 20] width 99 height 20
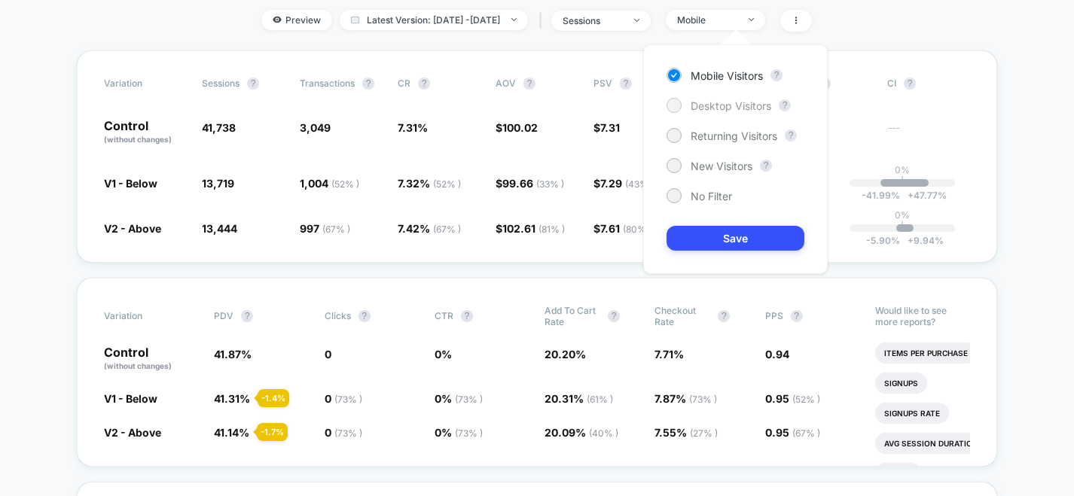
click at [736, 102] on span "Desktop Visitors" at bounding box center [731, 105] width 81 height 13
click at [747, 241] on button "Save" at bounding box center [736, 238] width 138 height 25
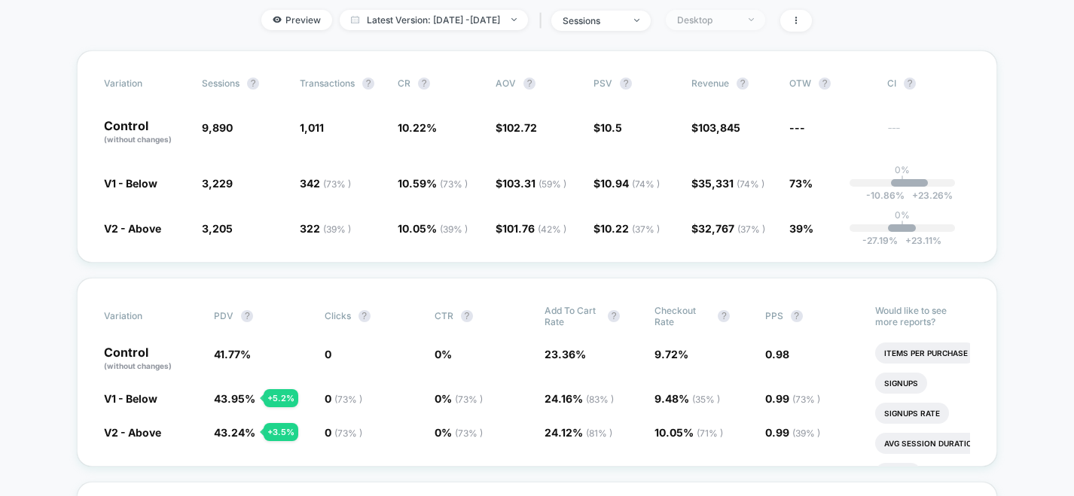
click at [728, 23] on div "Desktop" at bounding box center [707, 19] width 60 height 11
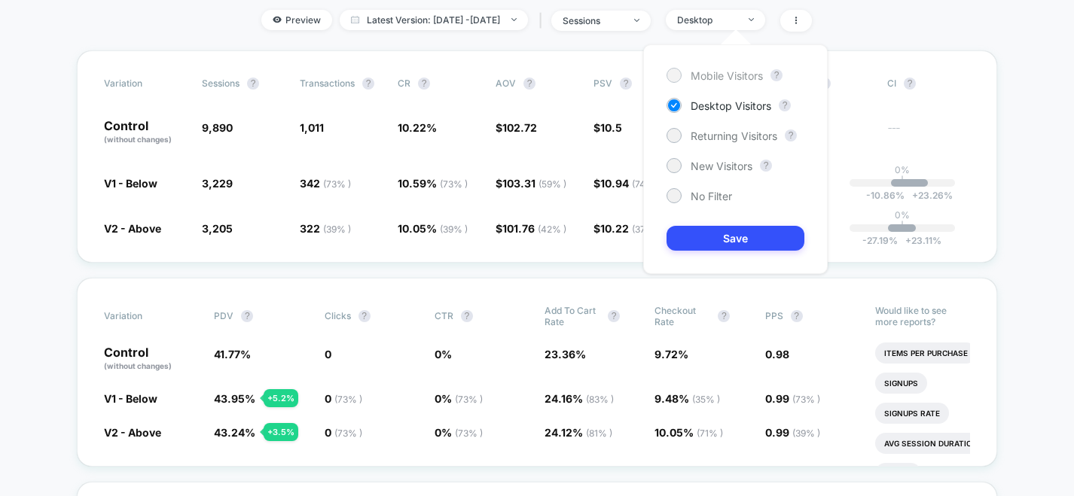
click at [711, 81] on span "Mobile Visitors" at bounding box center [727, 75] width 72 height 13
click at [704, 241] on button "Save" at bounding box center [736, 238] width 138 height 25
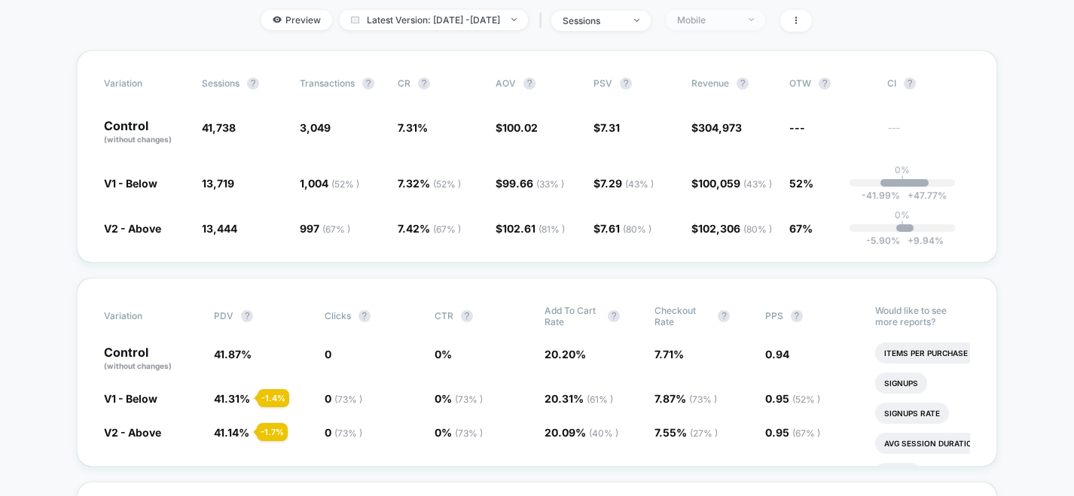
click at [723, 14] on div "Mobile" at bounding box center [707, 19] width 60 height 11
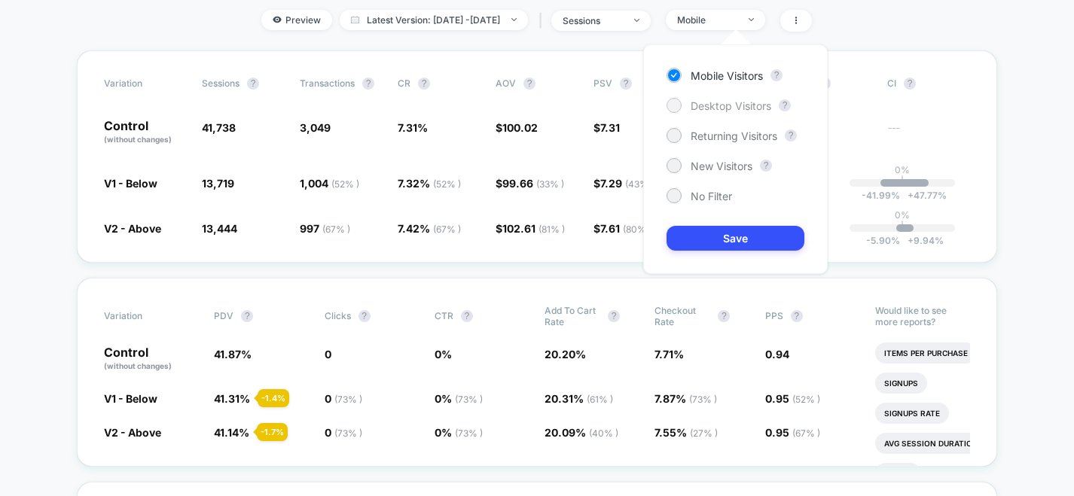
click at [724, 110] on span "Desktop Visitors" at bounding box center [731, 105] width 81 height 13
click at [725, 240] on button "Save" at bounding box center [736, 238] width 138 height 25
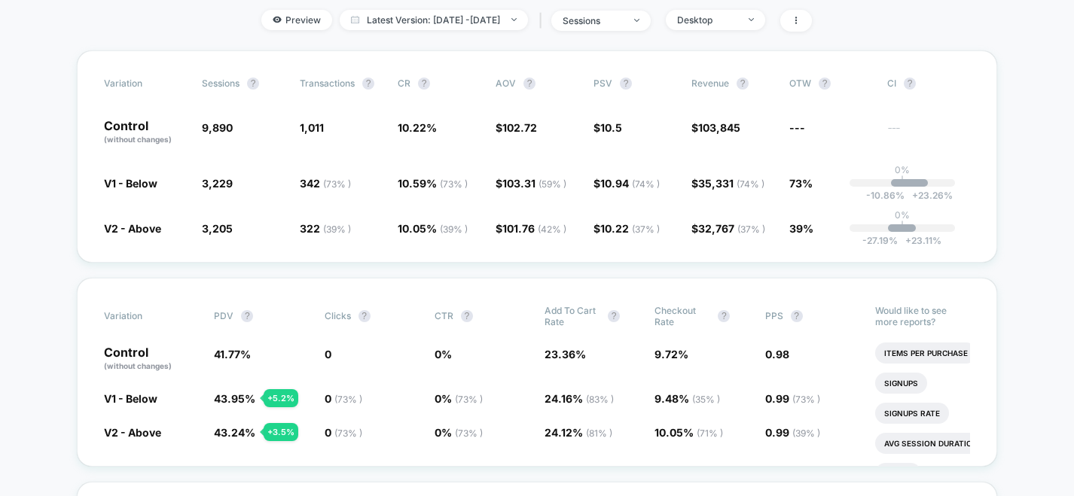
click at [747, 27] on span "Desktop" at bounding box center [715, 20] width 99 height 20
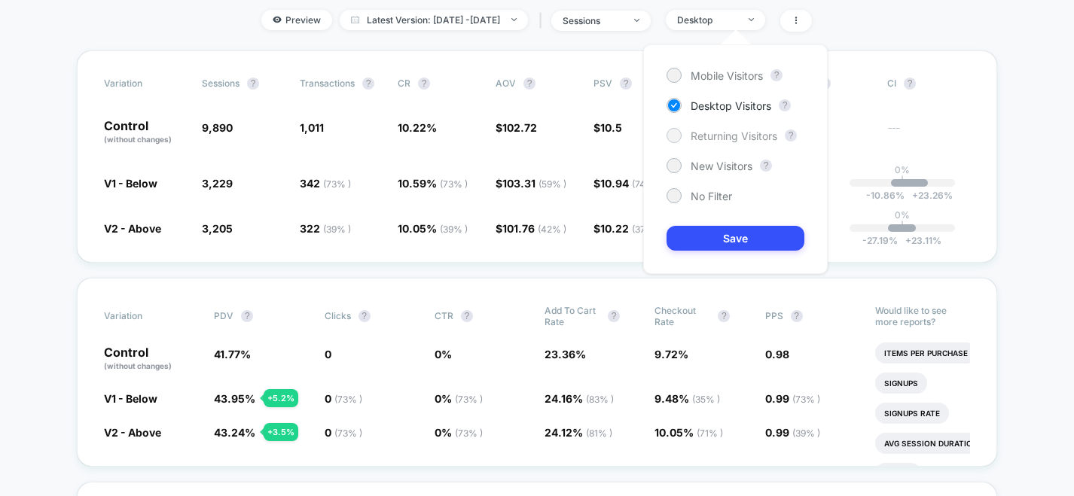
click at [740, 141] on span "Returning Visitors" at bounding box center [734, 136] width 87 height 13
click at [741, 226] on button "Save" at bounding box center [736, 238] width 138 height 25
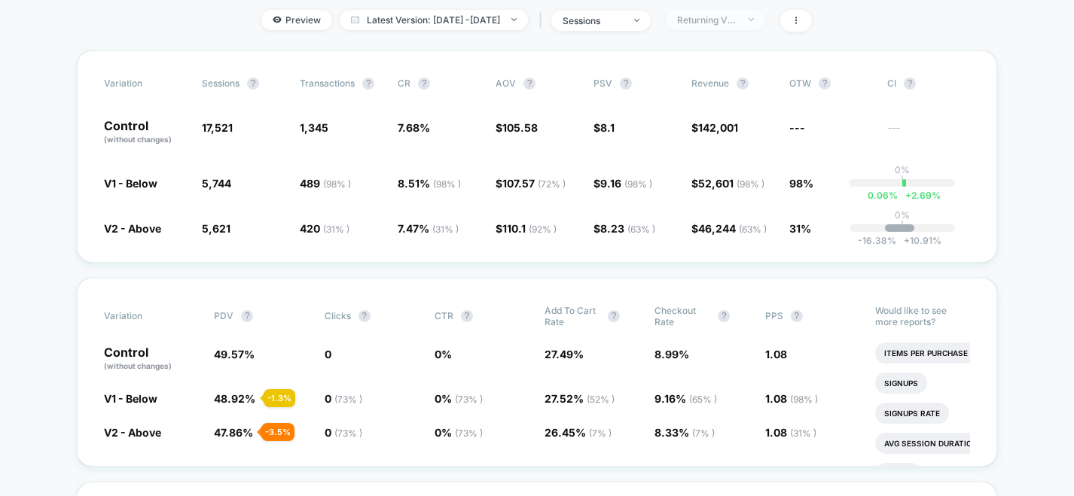
click at [737, 26] on span "Returning Visitors" at bounding box center [715, 20] width 99 height 20
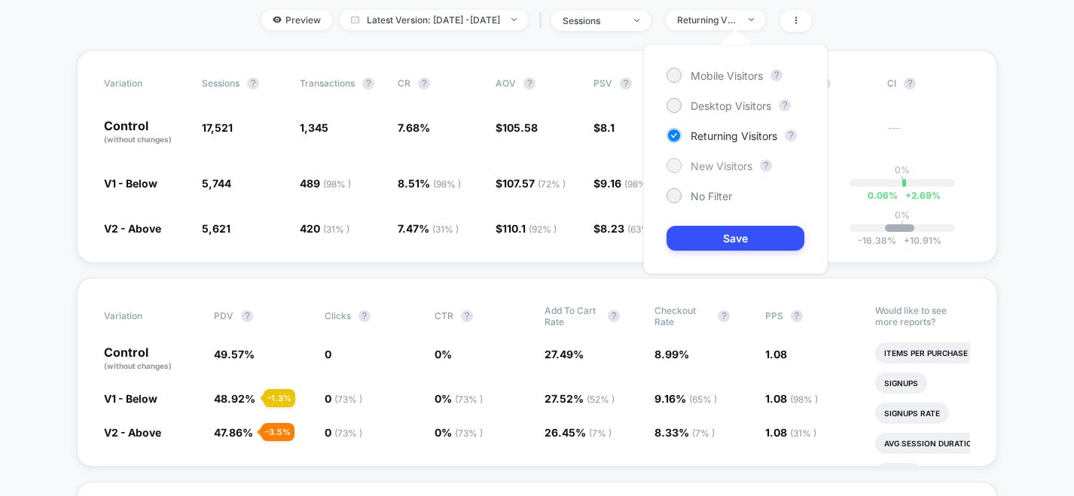
click at [719, 165] on span "New Visitors" at bounding box center [722, 166] width 62 height 13
click at [720, 221] on div "Mobile Visitors ? Desktop Visitors ? Returning Visitors ? New Visitors ? No Fil…" at bounding box center [735, 159] width 185 height 230
click at [721, 240] on button "Save" at bounding box center [736, 238] width 138 height 25
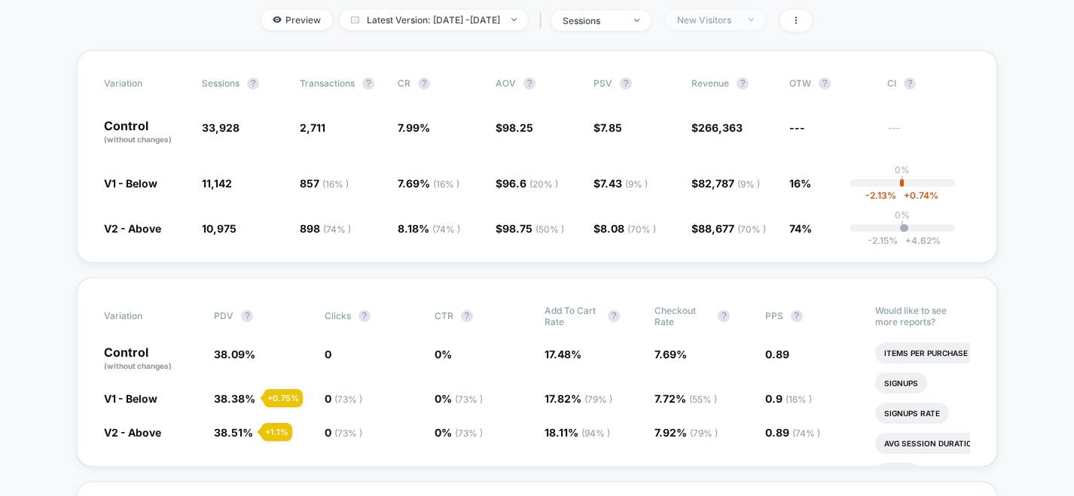
click at [765, 25] on span "New Visitors" at bounding box center [715, 20] width 99 height 20
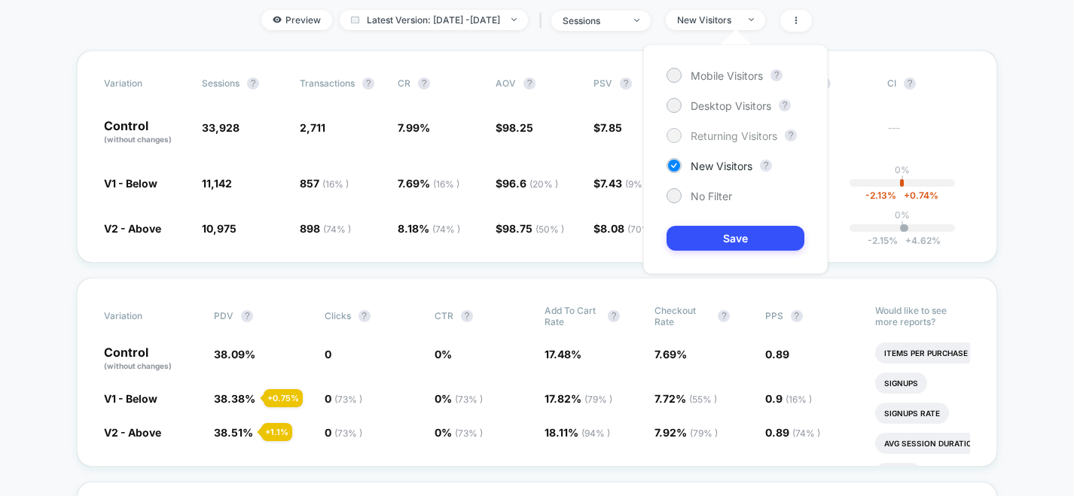
click at [728, 138] on span "Returning Visitors" at bounding box center [734, 136] width 87 height 13
click at [727, 227] on button "Save" at bounding box center [736, 238] width 138 height 25
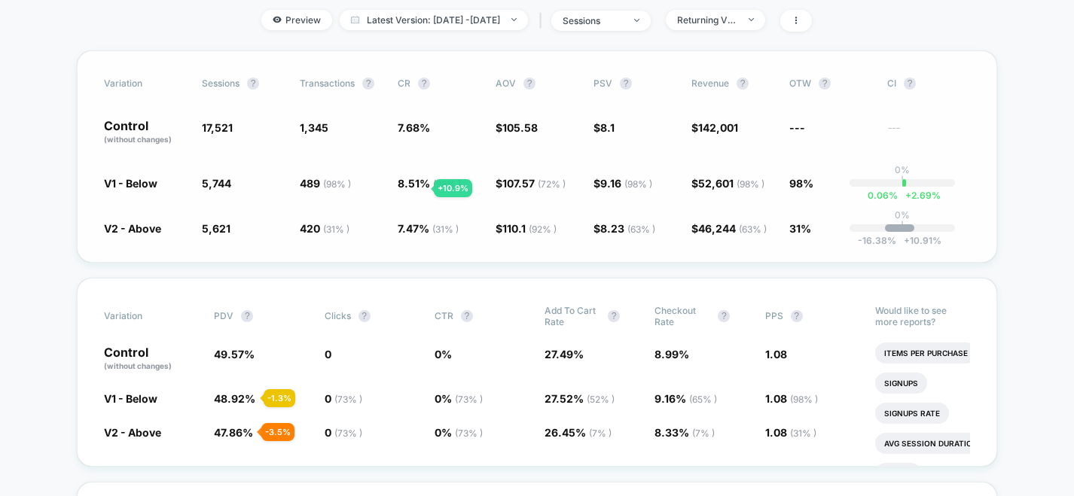
click at [416, 188] on span "8.51 % ( 98 % )" at bounding box center [429, 183] width 63 height 13
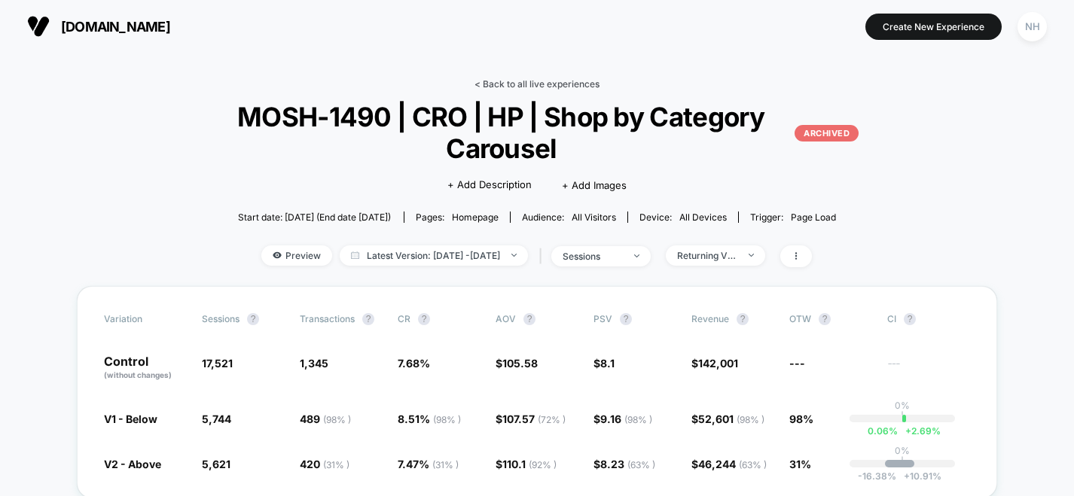
click at [495, 83] on link "< Back to all live experiences" at bounding box center [537, 83] width 125 height 11
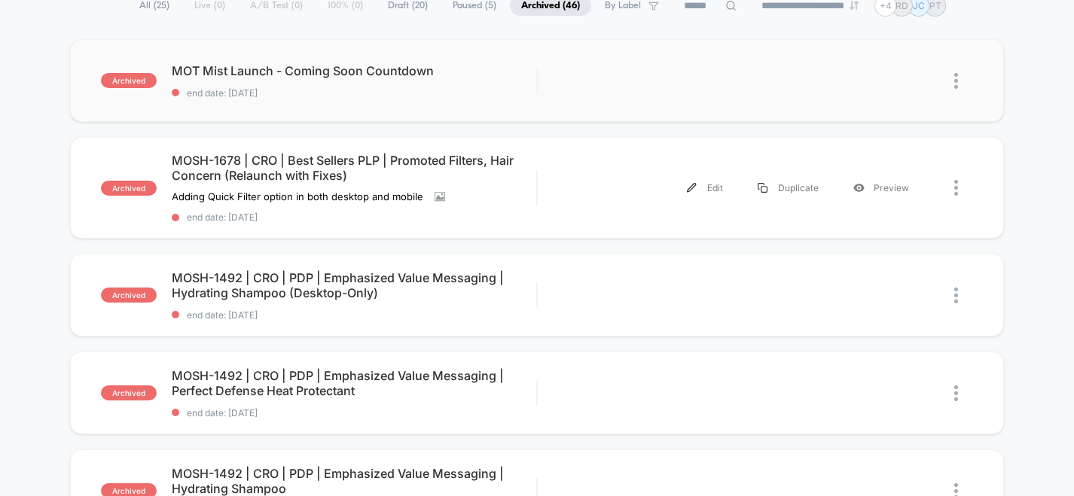
scroll to position [130, 0]
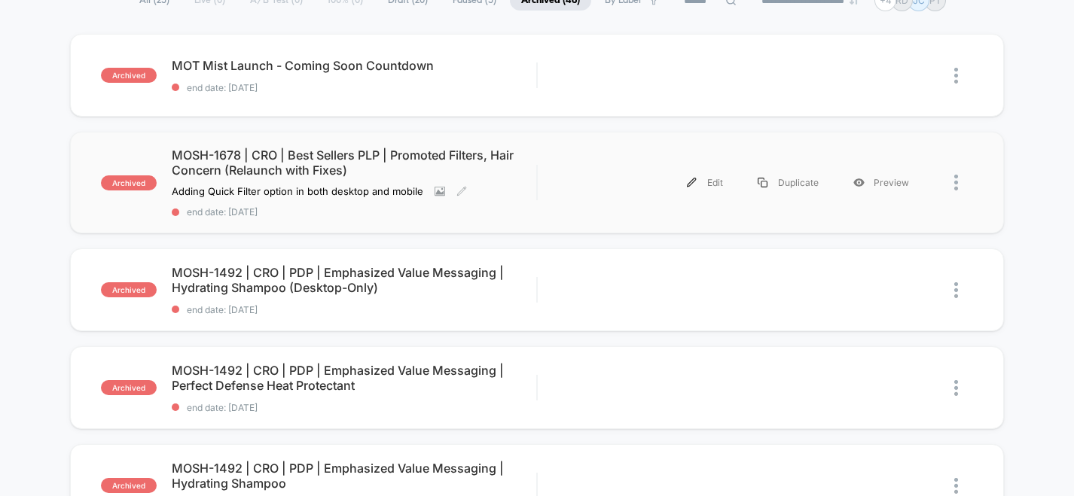
click at [491, 159] on span "MOSH-1678 | CRO | Best Sellers PLP | Promoted Filters, Hair Concern (Relaunch w…" at bounding box center [354, 163] width 365 height 30
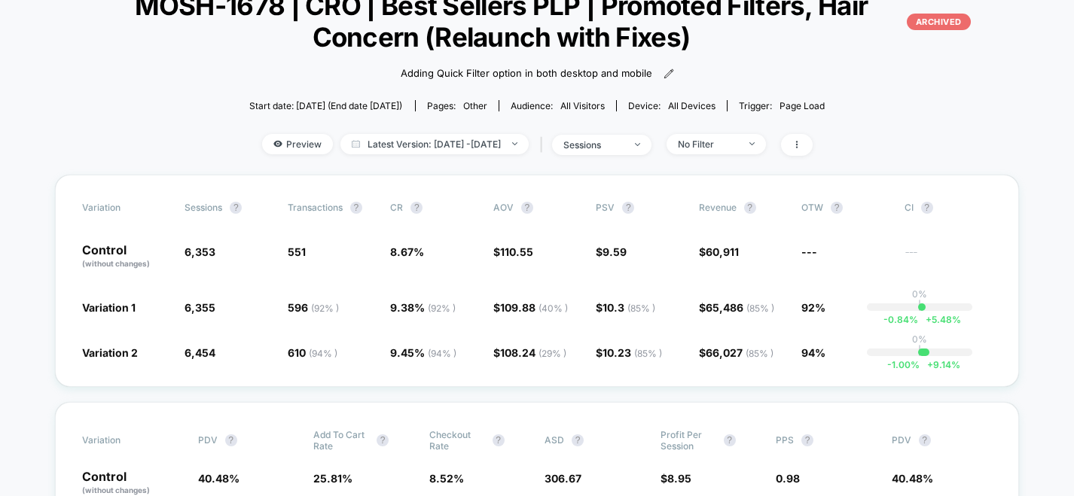
scroll to position [113, 0]
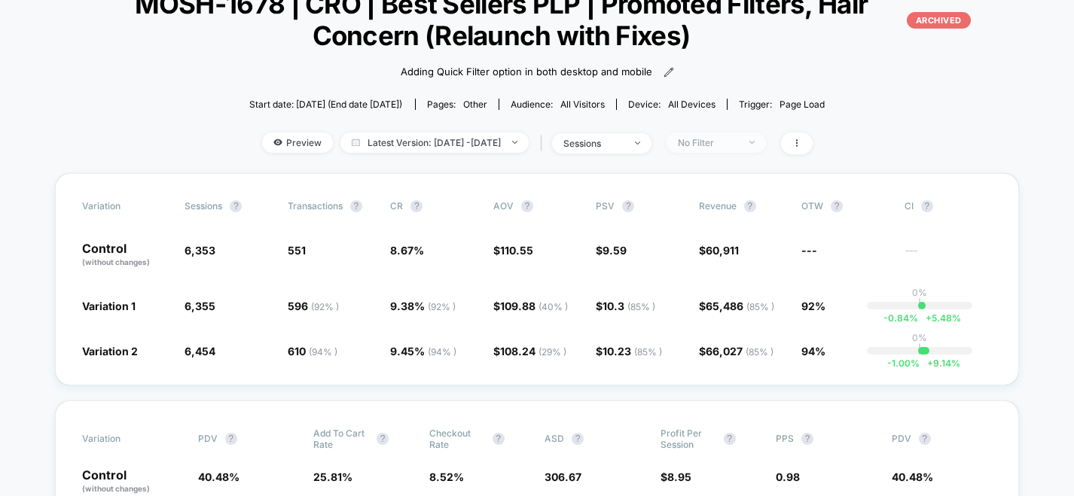
click at [738, 145] on div "No Filter" at bounding box center [708, 142] width 60 height 11
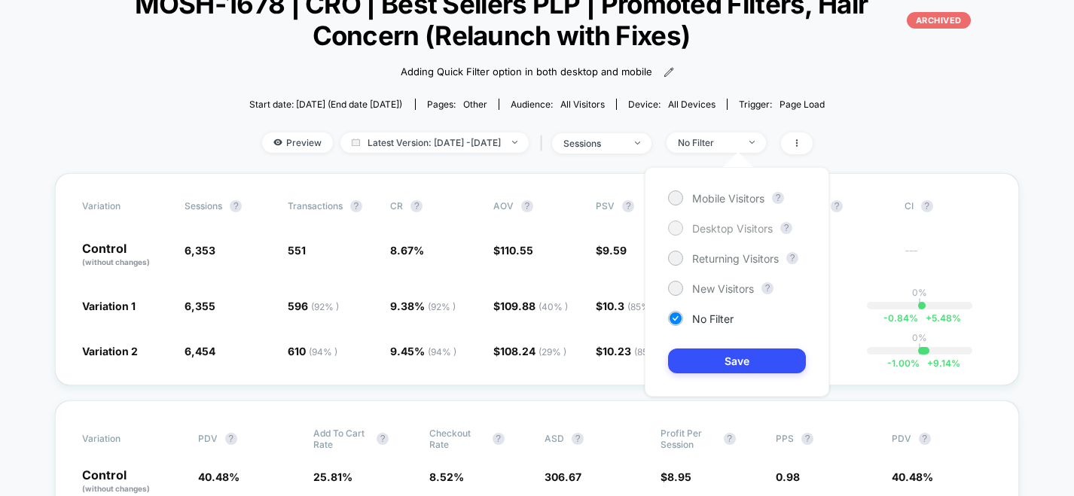
click at [740, 228] on span "Desktop Visitors" at bounding box center [732, 228] width 81 height 13
click at [748, 350] on button "Save" at bounding box center [737, 361] width 138 height 25
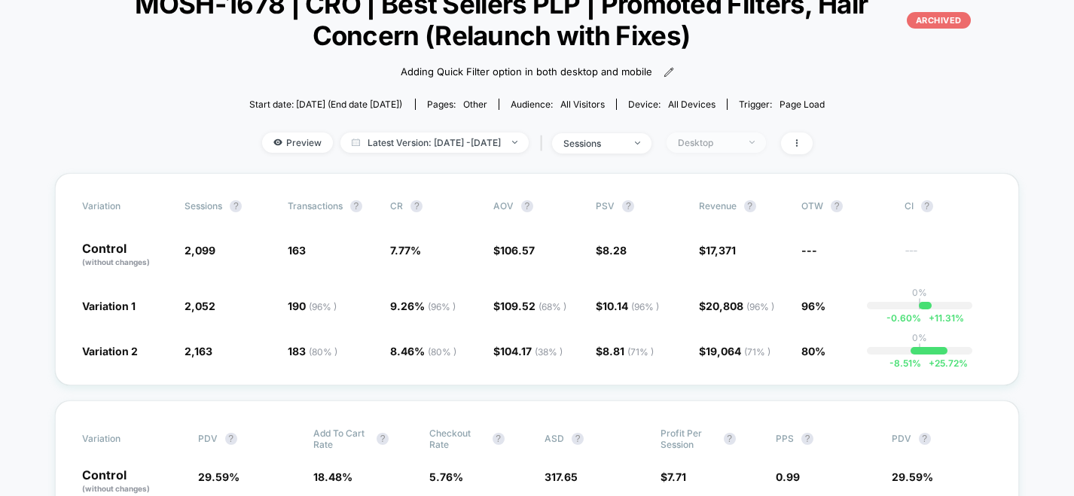
click at [731, 145] on div "Desktop" at bounding box center [708, 142] width 60 height 11
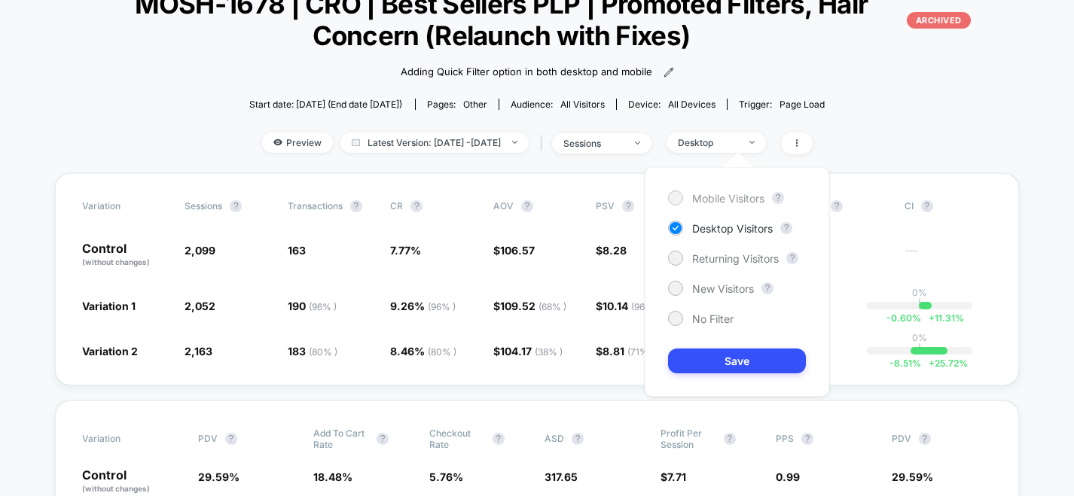
click at [714, 203] on span "Mobile Visitors" at bounding box center [728, 198] width 72 height 13
click at [725, 360] on button "Save" at bounding box center [737, 361] width 138 height 25
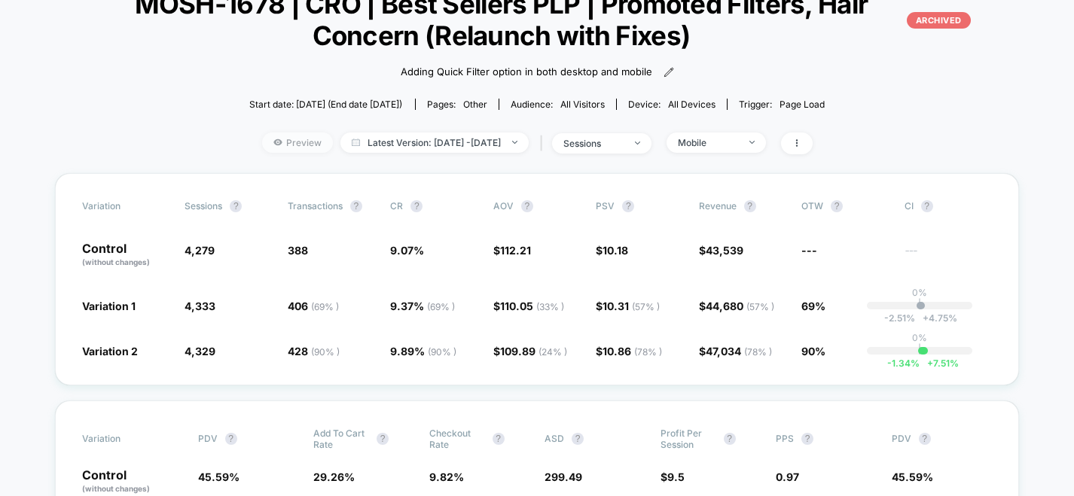
click at [289, 147] on span "Preview" at bounding box center [297, 143] width 71 height 20
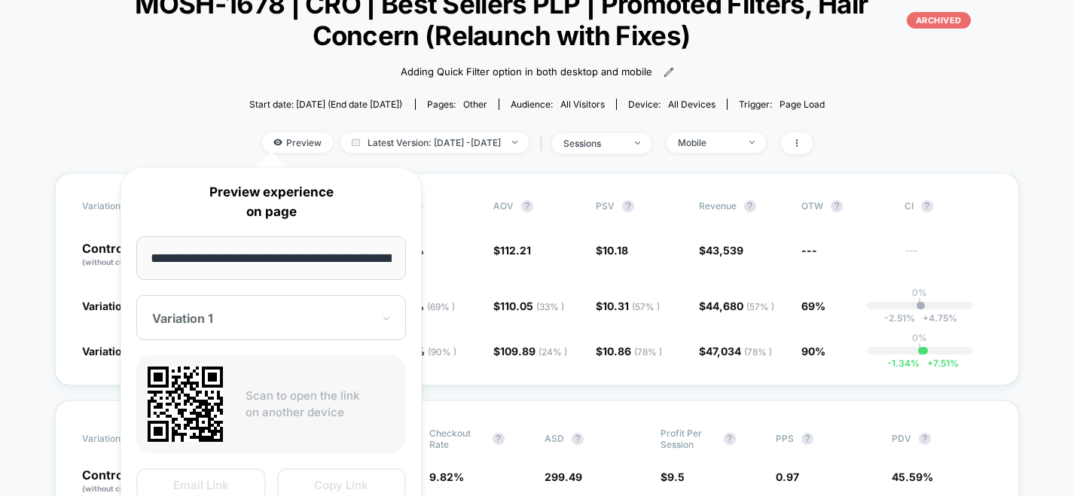
scroll to position [0, 74]
click at [338, 331] on div "Variation 1" at bounding box center [271, 318] width 270 height 45
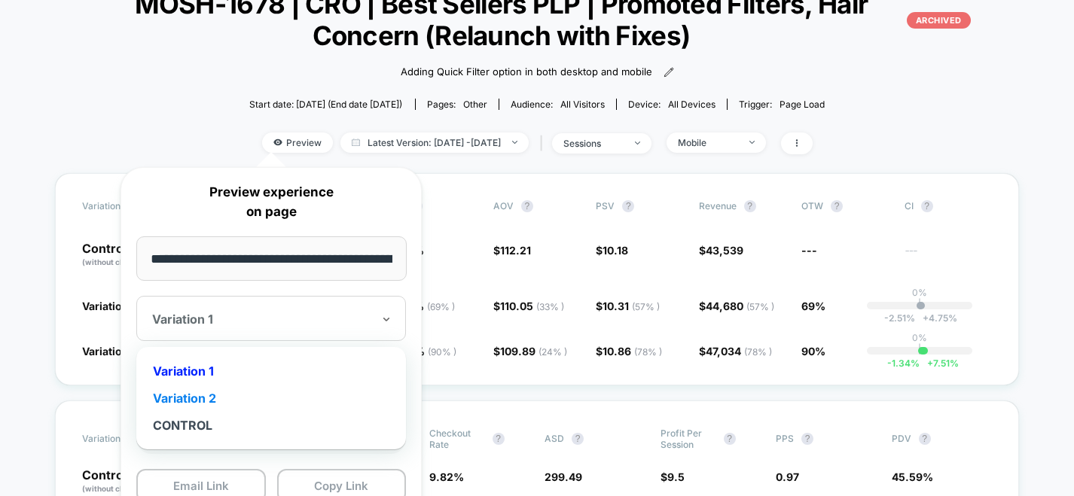
click at [326, 393] on div "Variation 2" at bounding box center [271, 398] width 255 height 27
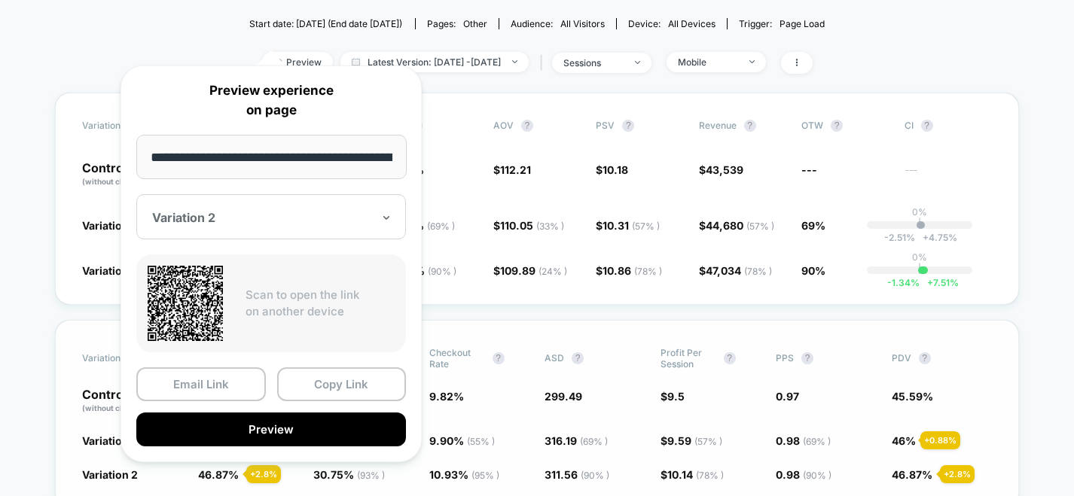
scroll to position [322, 0]
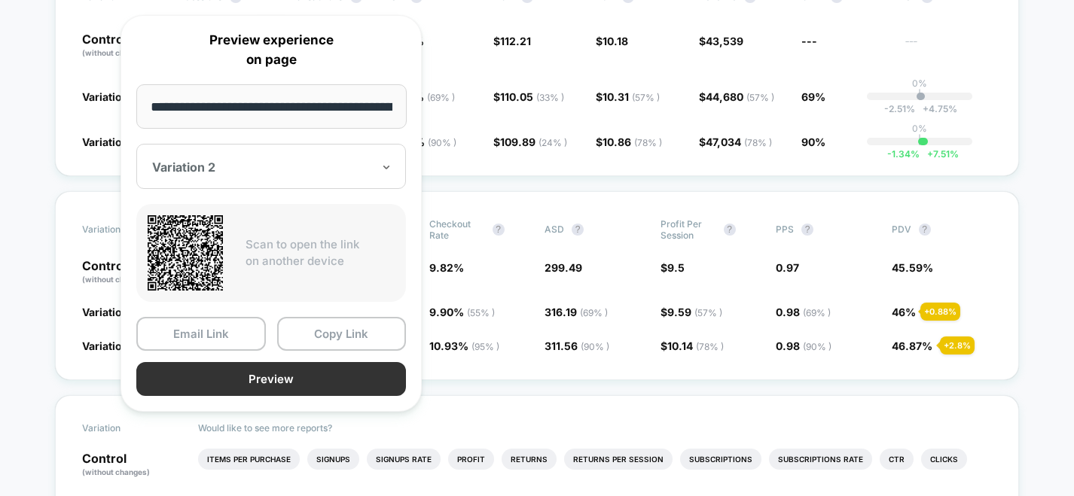
click at [378, 376] on button "Preview" at bounding box center [271, 379] width 270 height 34
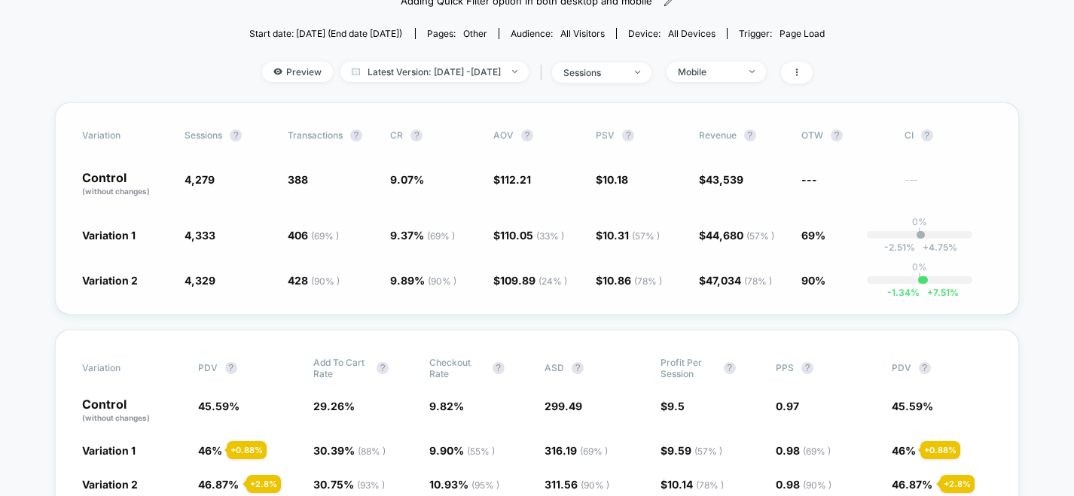
scroll to position [182, 0]
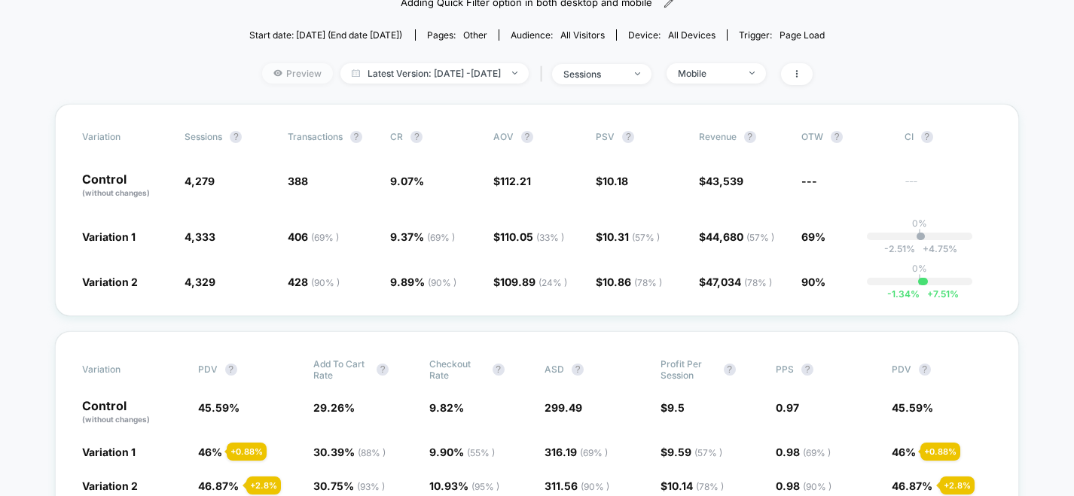
click at [283, 67] on span "Preview" at bounding box center [297, 73] width 71 height 20
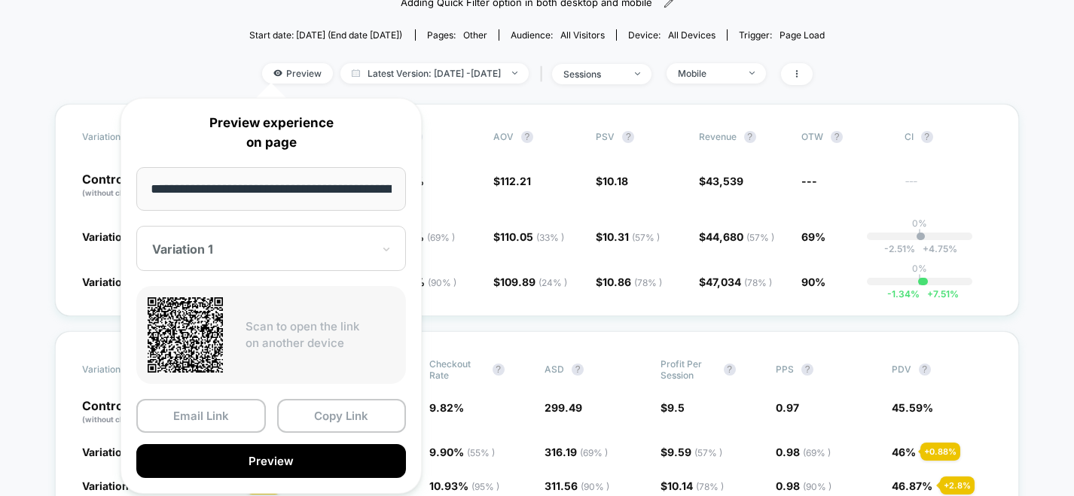
scroll to position [0, 74]
click at [279, 234] on div "Variation 1" at bounding box center [271, 249] width 270 height 45
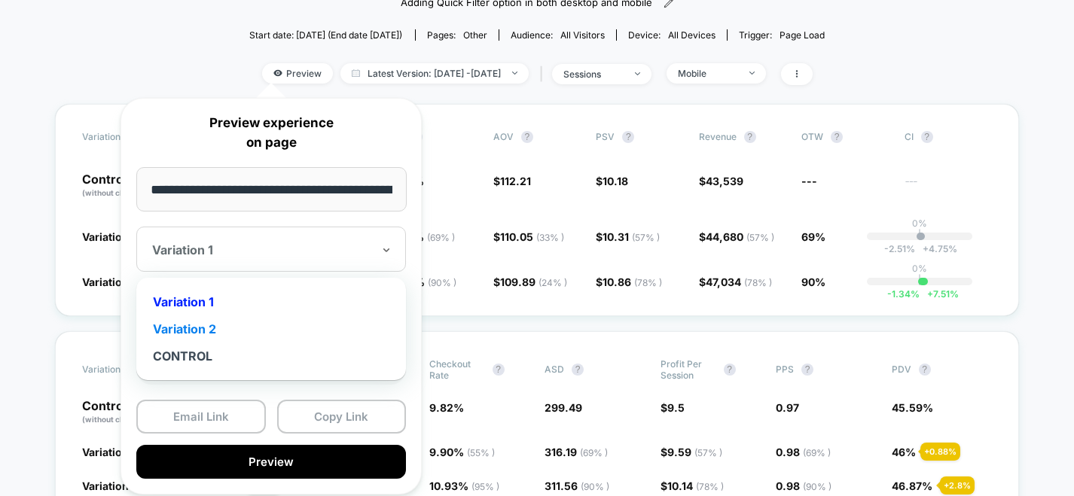
click at [258, 334] on div "Variation 2" at bounding box center [271, 329] width 255 height 27
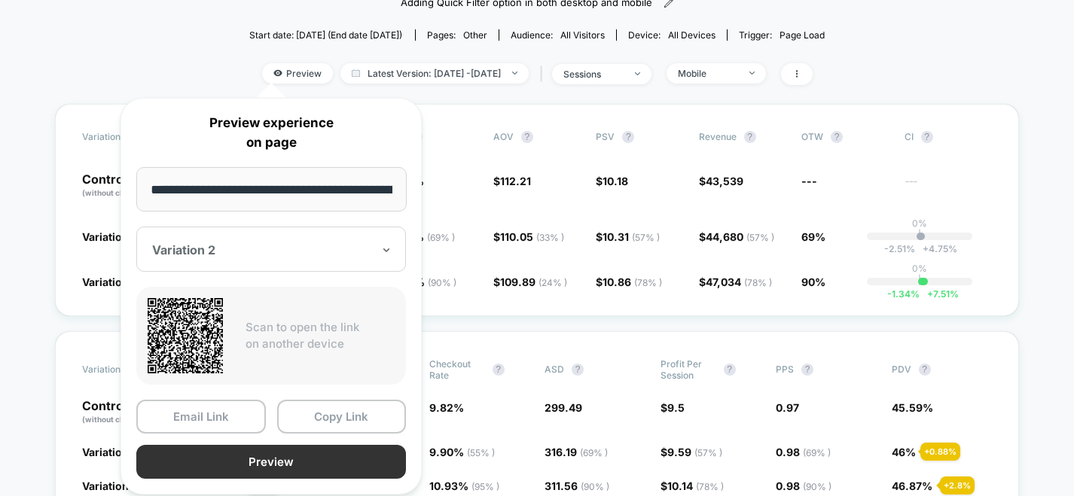
click at [258, 448] on button "Preview" at bounding box center [271, 462] width 270 height 34
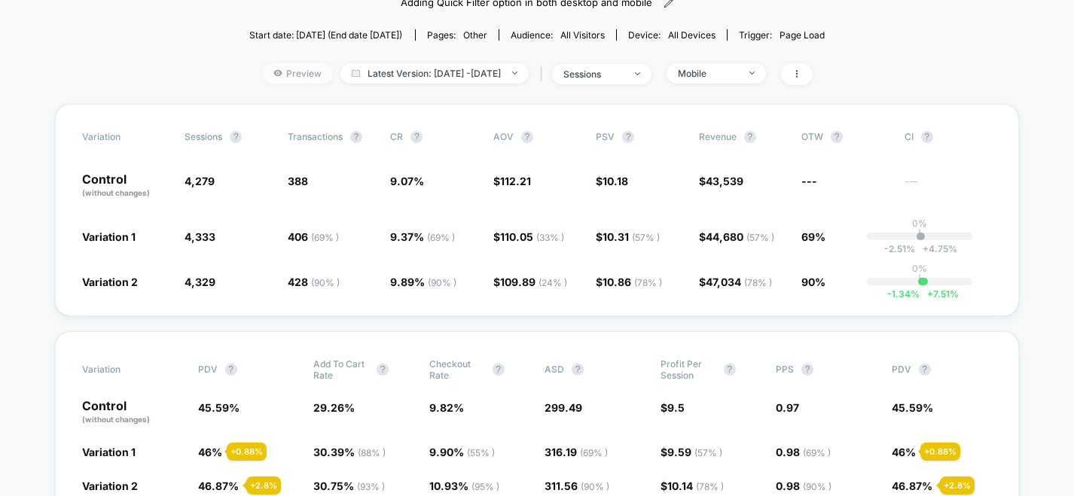
click at [289, 78] on span "Preview" at bounding box center [297, 73] width 71 height 20
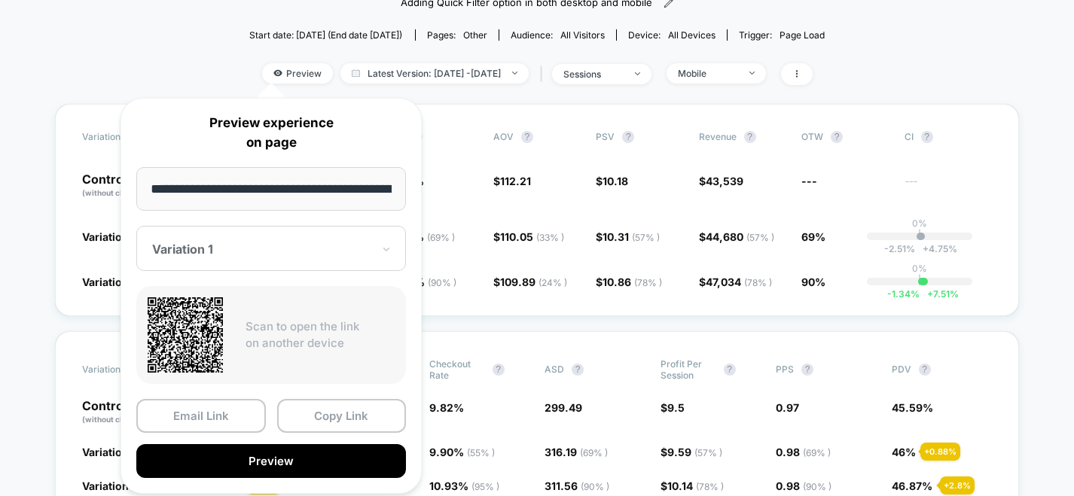
scroll to position [0, 74]
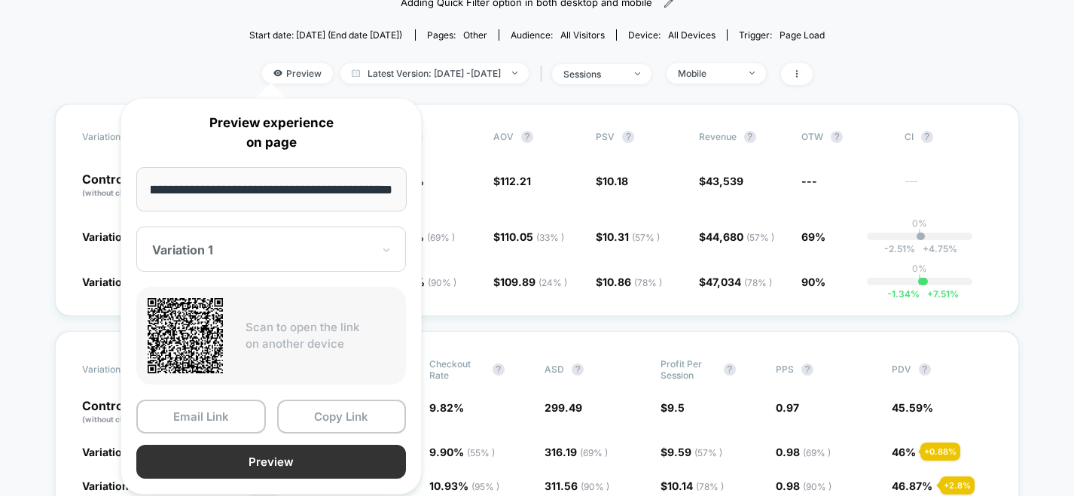
click at [254, 456] on button "Preview" at bounding box center [271, 462] width 270 height 34
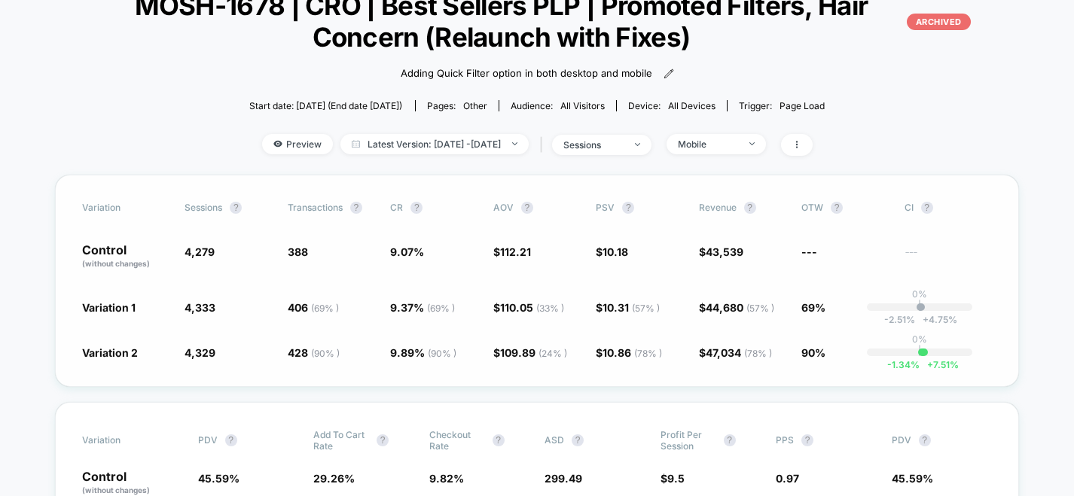
scroll to position [91, 0]
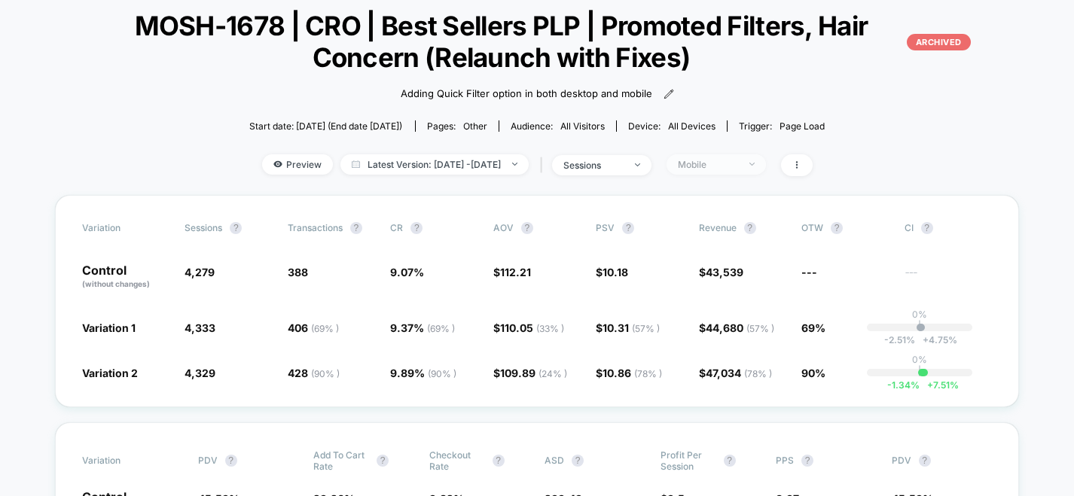
click at [766, 172] on span "Mobile" at bounding box center [716, 164] width 99 height 20
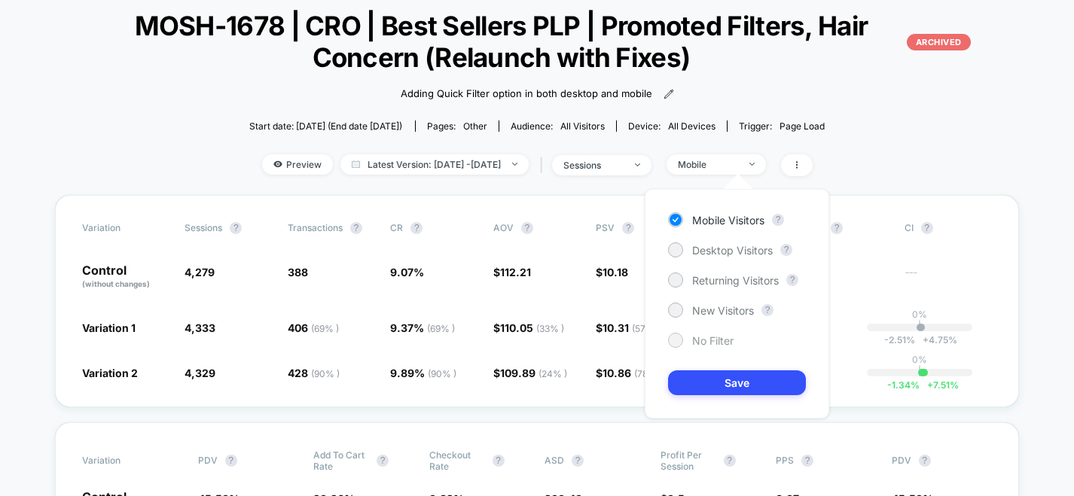
click at [717, 340] on span "No Filter" at bounding box center [712, 340] width 41 height 13
click at [766, 157] on span "Mobile" at bounding box center [716, 164] width 99 height 20
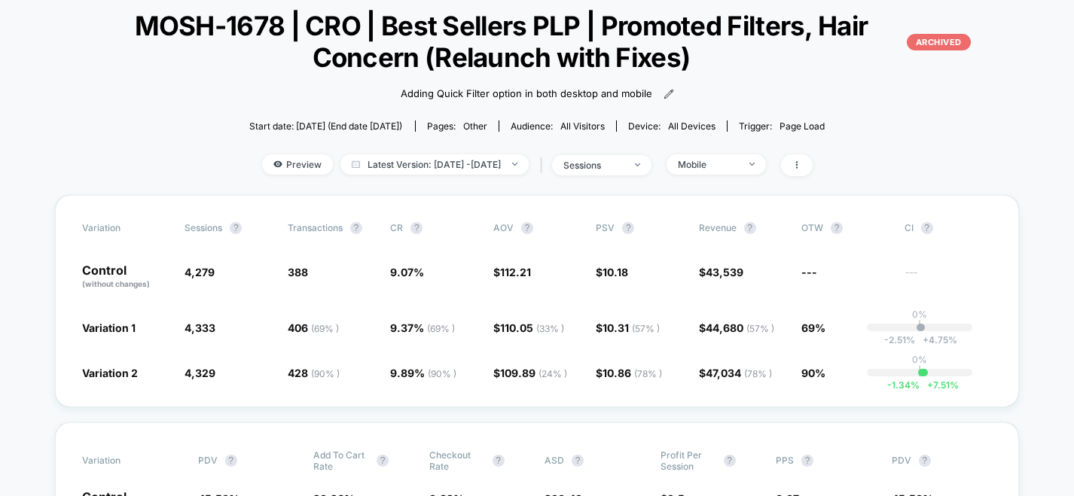
click at [765, 179] on div "< Back to all live experiences MOSH-1678 | CRO | Best Sellers PLP | Promoted Fi…" at bounding box center [537, 91] width 964 height 208
click at [766, 175] on div "Preview Latest Version: [DATE] - [DATE] | sessions Mobile" at bounding box center [537, 165] width 964 height 22
click at [766, 169] on span "Mobile" at bounding box center [716, 164] width 99 height 20
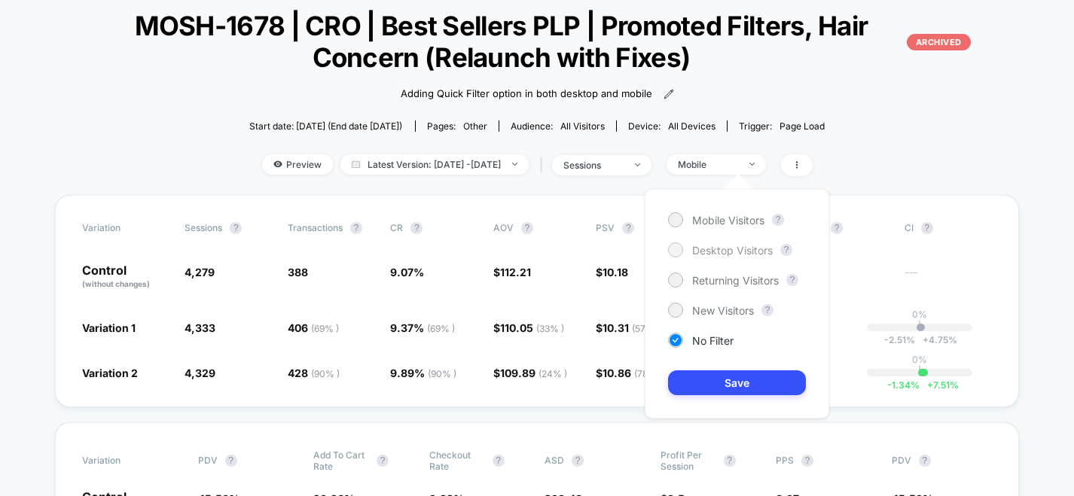
click at [740, 254] on span "Desktop Visitors" at bounding box center [732, 250] width 81 height 13
click at [742, 394] on button "Save" at bounding box center [737, 383] width 138 height 25
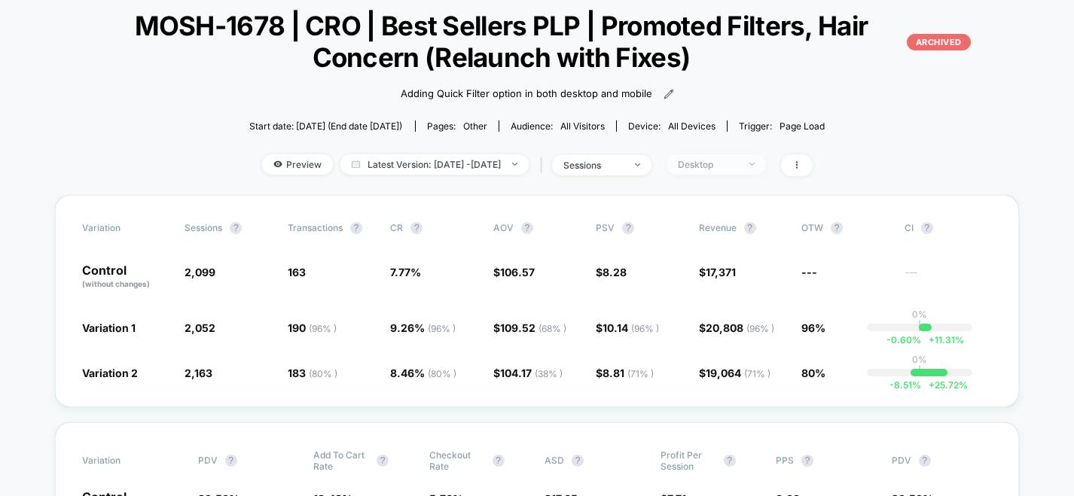
click at [727, 160] on div "Desktop" at bounding box center [708, 164] width 60 height 11
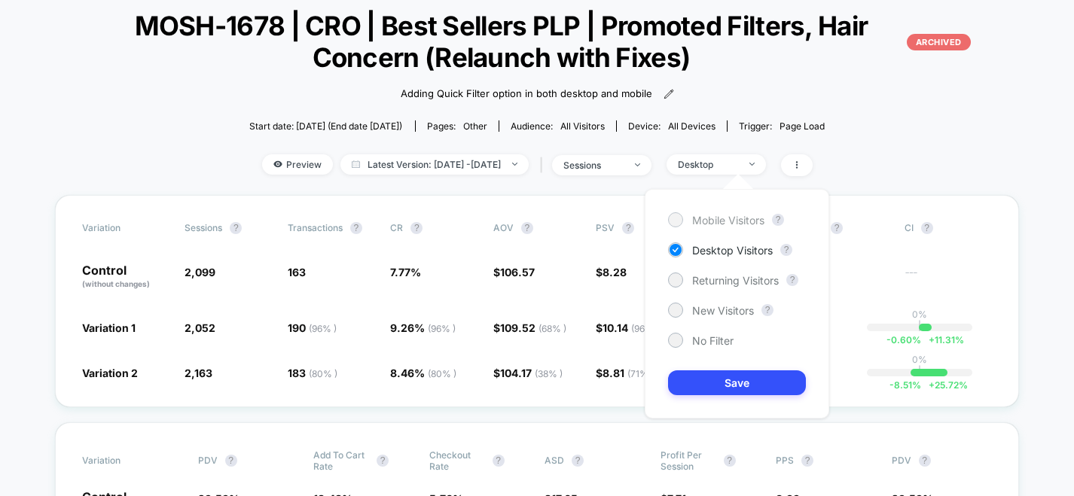
click at [721, 222] on span "Mobile Visitors" at bounding box center [728, 220] width 72 height 13
click at [727, 380] on button "Save" at bounding box center [737, 383] width 138 height 25
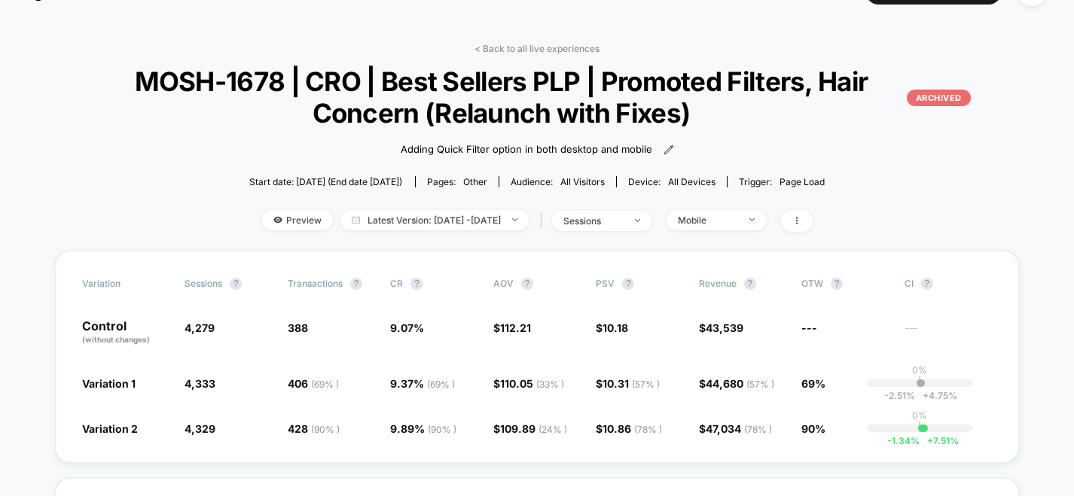
scroll to position [21, 0]
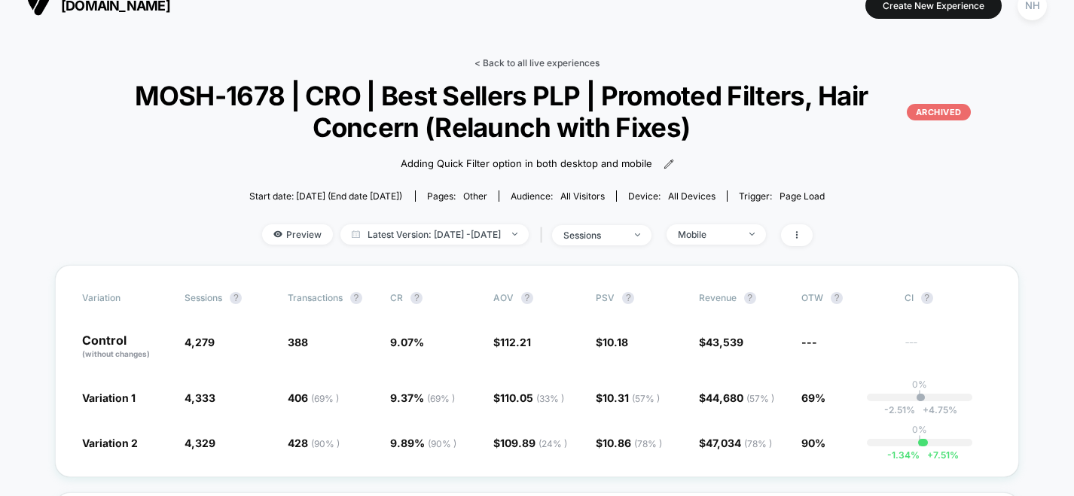
click at [530, 63] on link "< Back to all live experiences" at bounding box center [537, 62] width 125 height 11
